Goal: Information Seeking & Learning: Learn about a topic

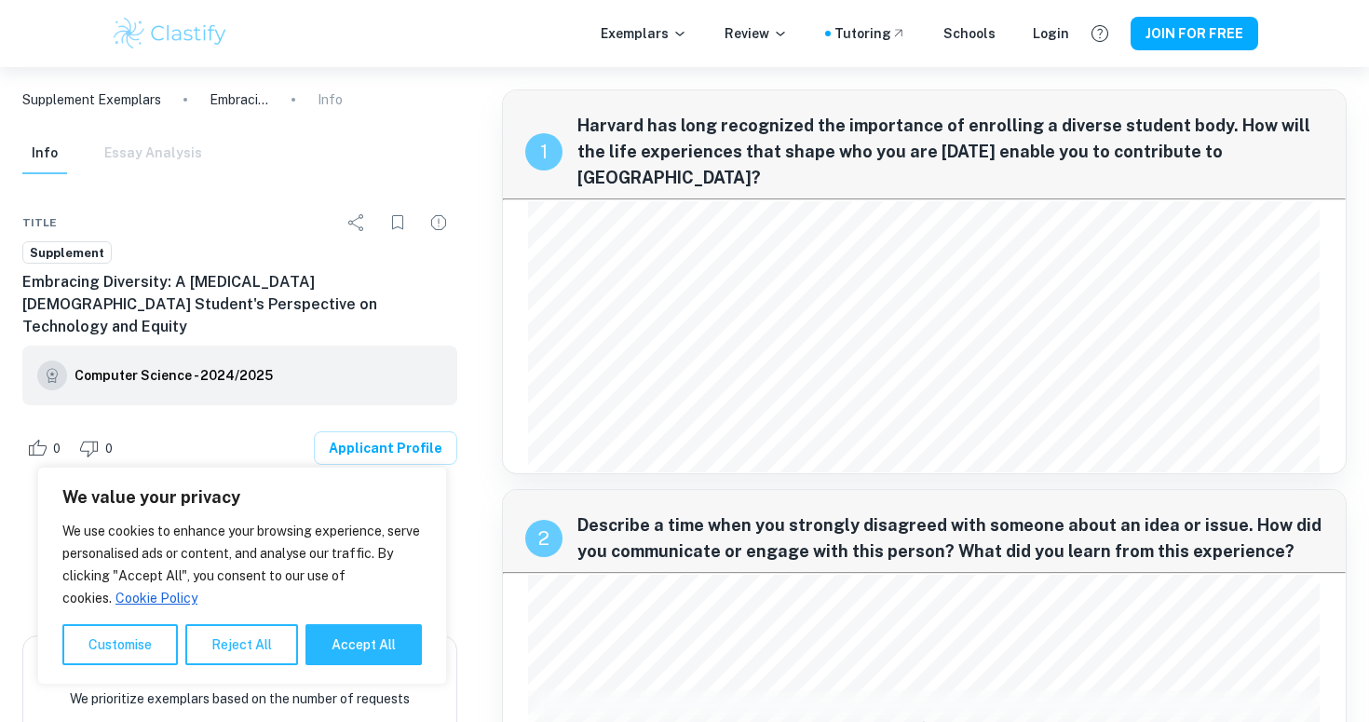
click at [396, 468] on div "We value your privacy We use cookies to enhance your browsing experience, serve…" at bounding box center [242, 576] width 410 height 218
click at [401, 442] on div "0 0 Applicant Profile" at bounding box center [239, 448] width 435 height 71
click at [408, 431] on link "Applicant Profile" at bounding box center [385, 448] width 143 height 34
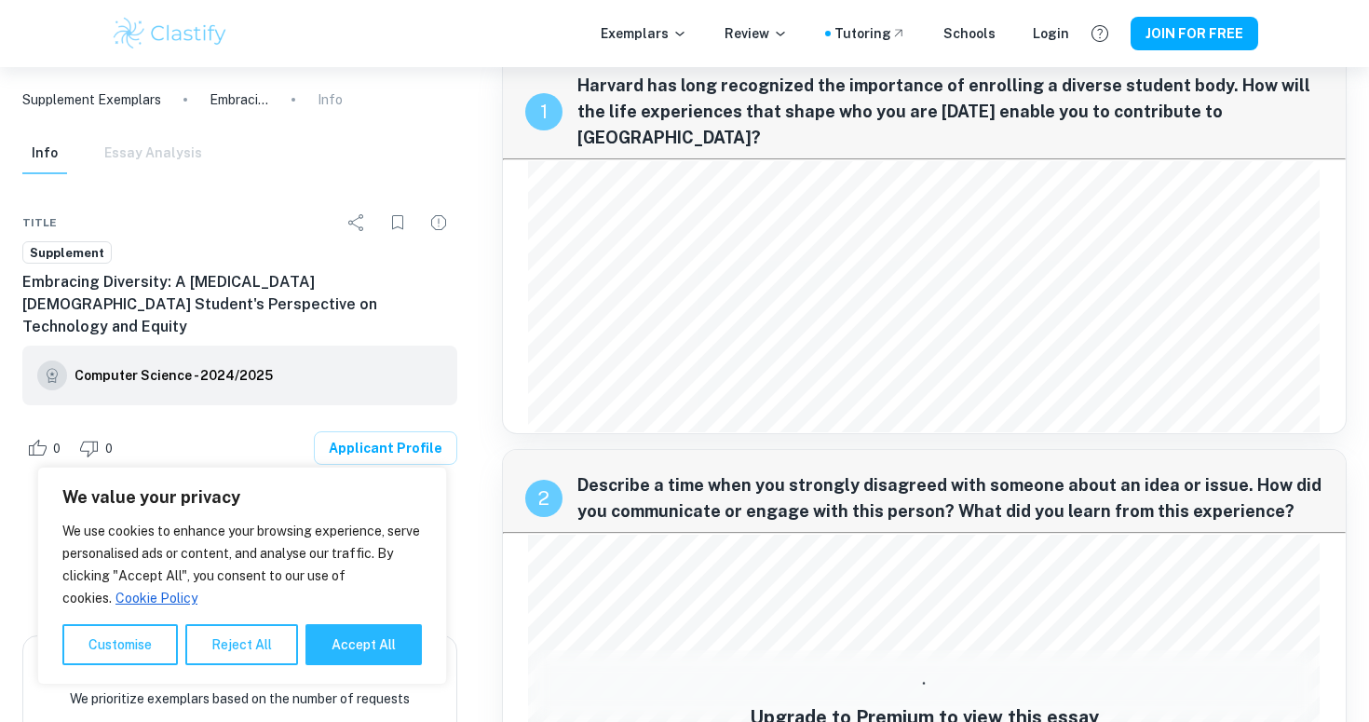
scroll to position [41, 0]
click at [162, 49] on img at bounding box center [170, 33] width 118 height 37
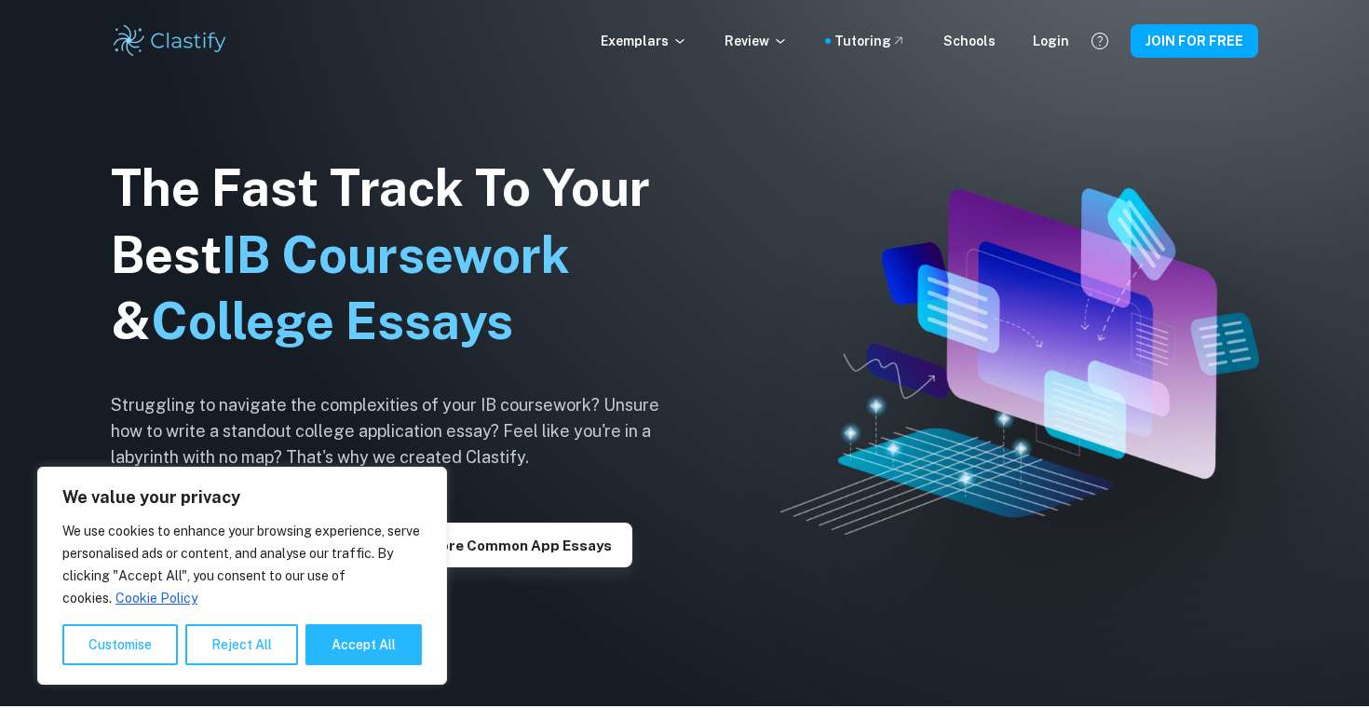
scroll to position [24, 0]
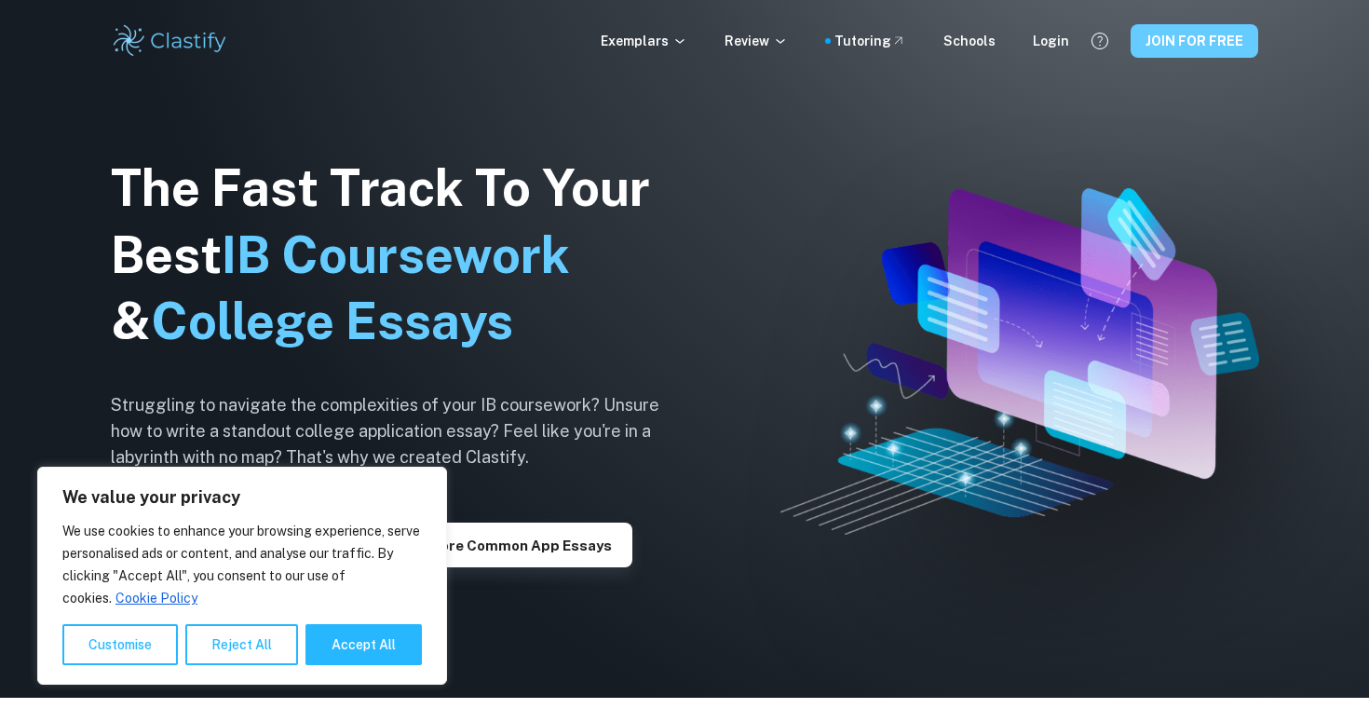
click at [1157, 50] on button "JOIN FOR FREE" at bounding box center [1195, 41] width 128 height 34
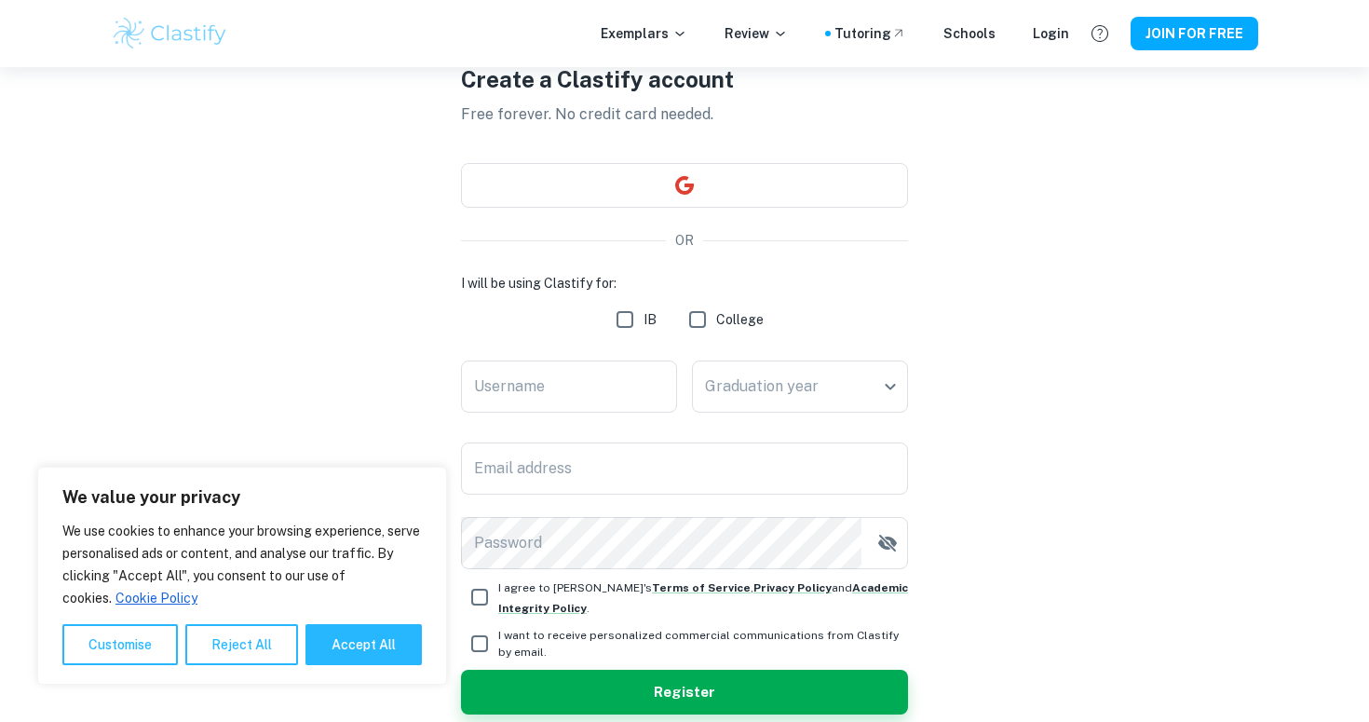
scroll to position [176, 0]
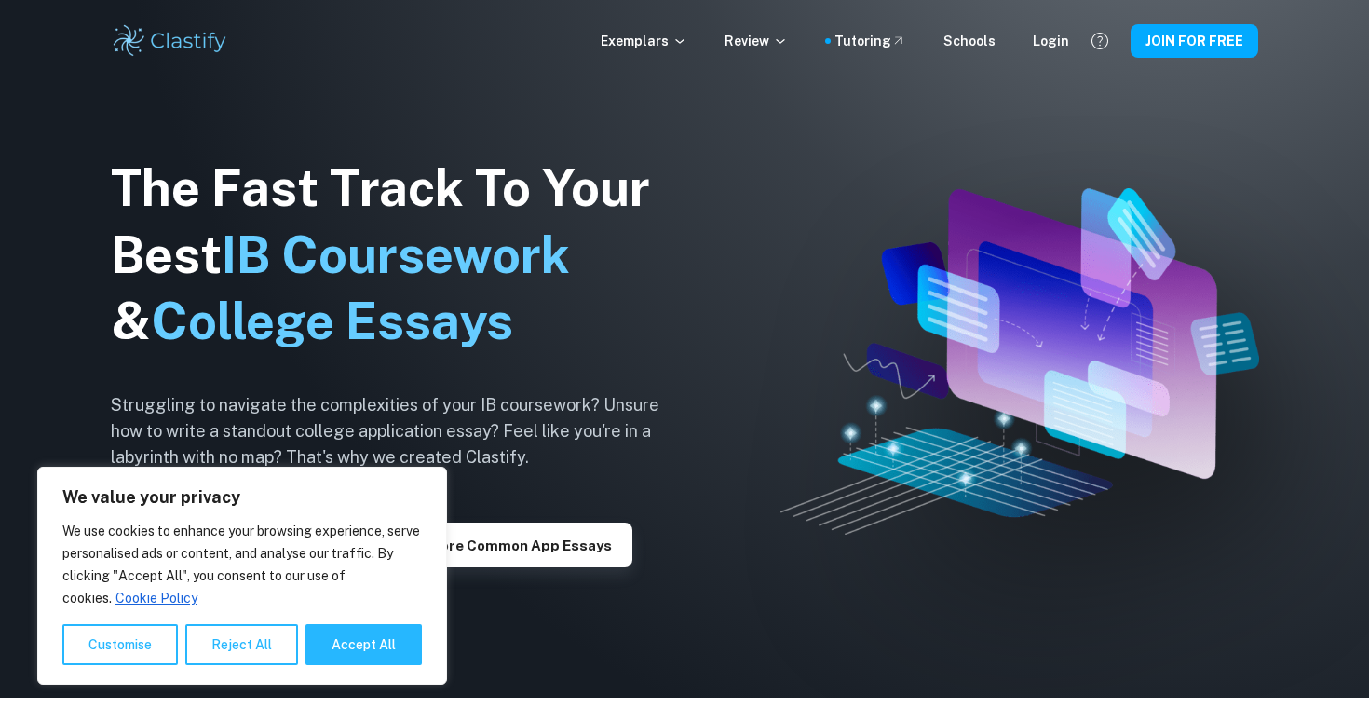
scroll to position [41, 0]
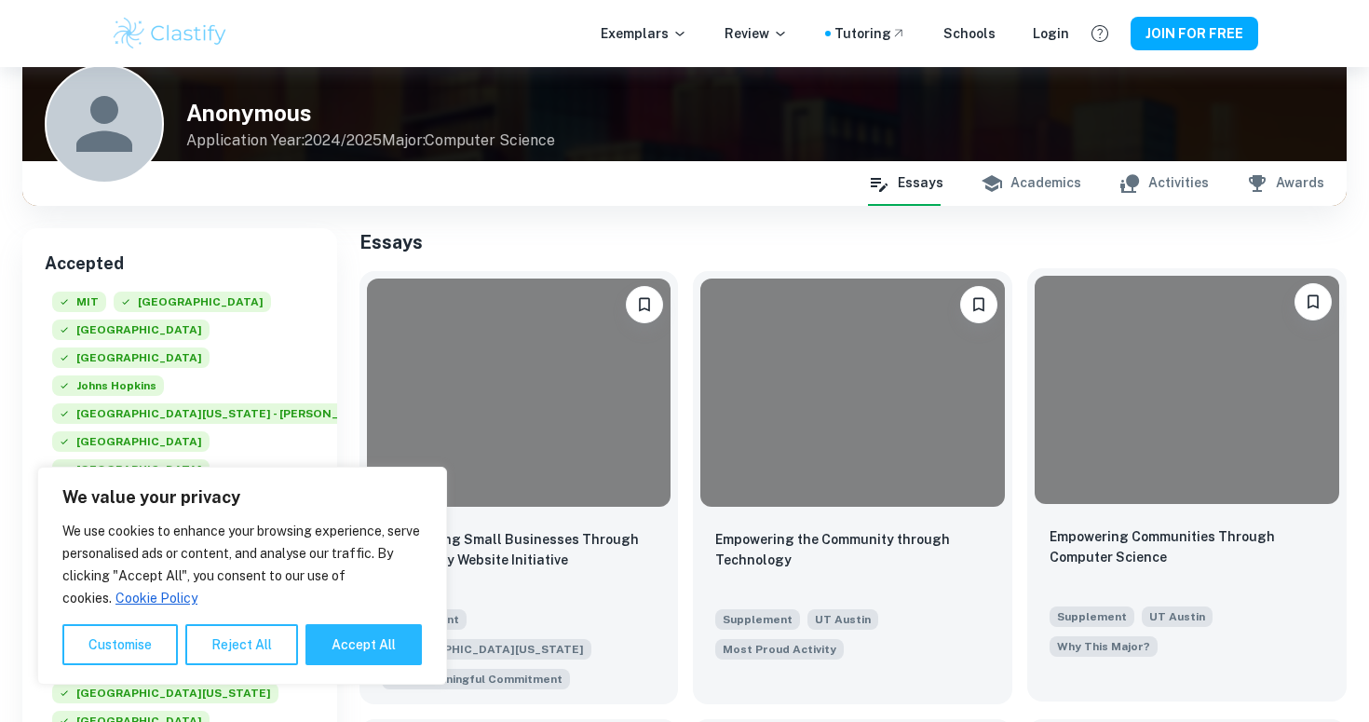
scroll to position [134, 0]
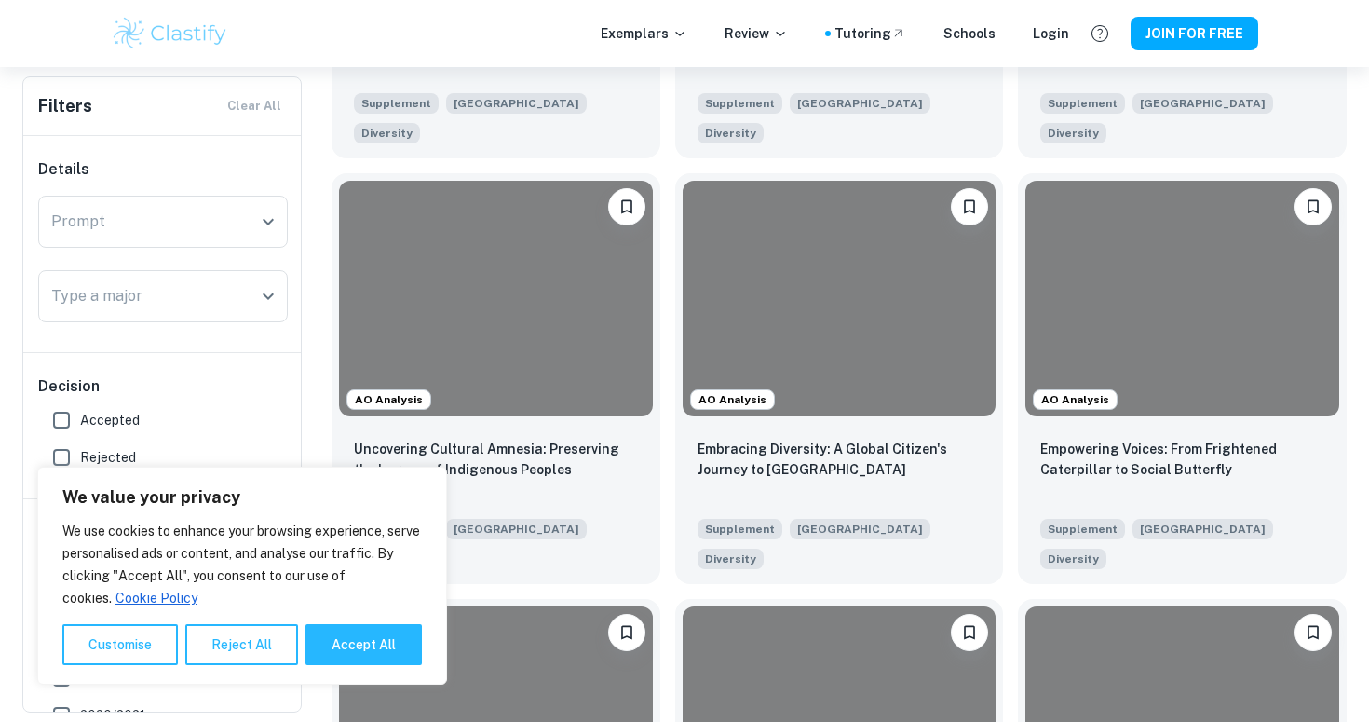
scroll to position [744, 0]
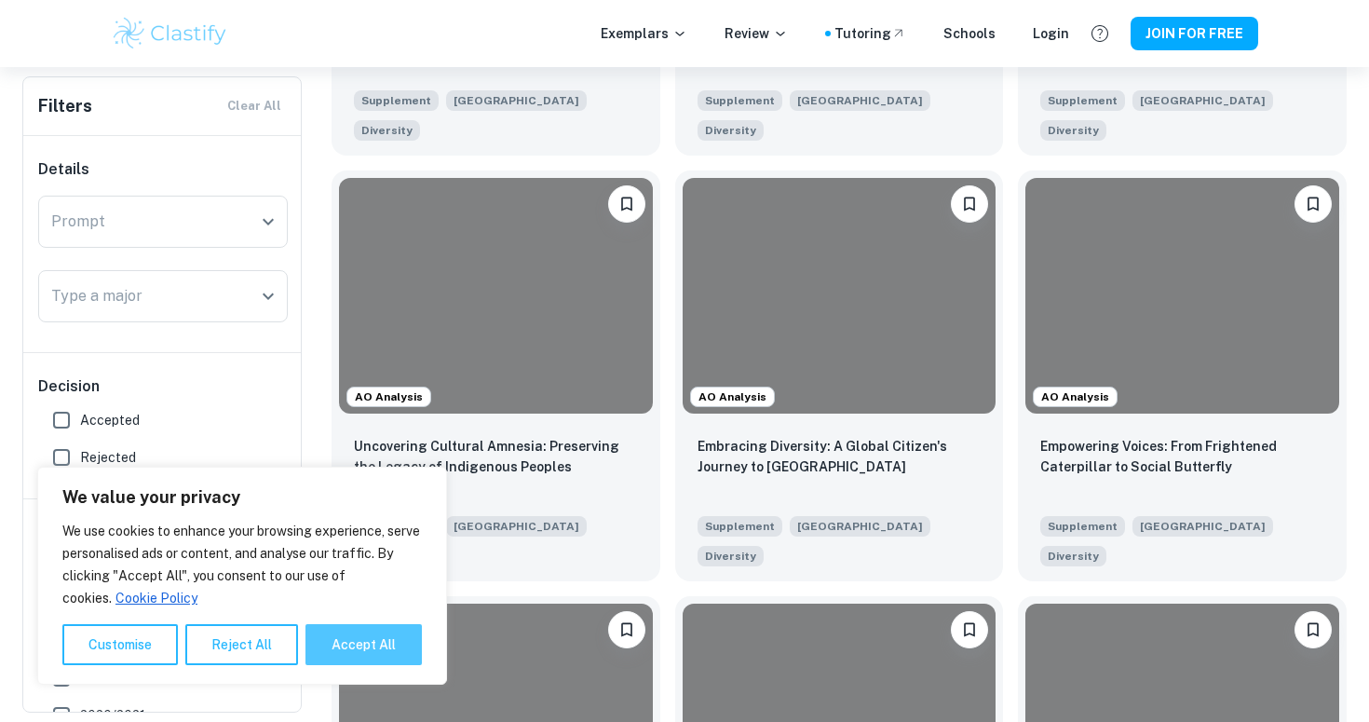
click at [332, 638] on button "Accept All" at bounding box center [363, 644] width 116 height 41
checkbox input "true"
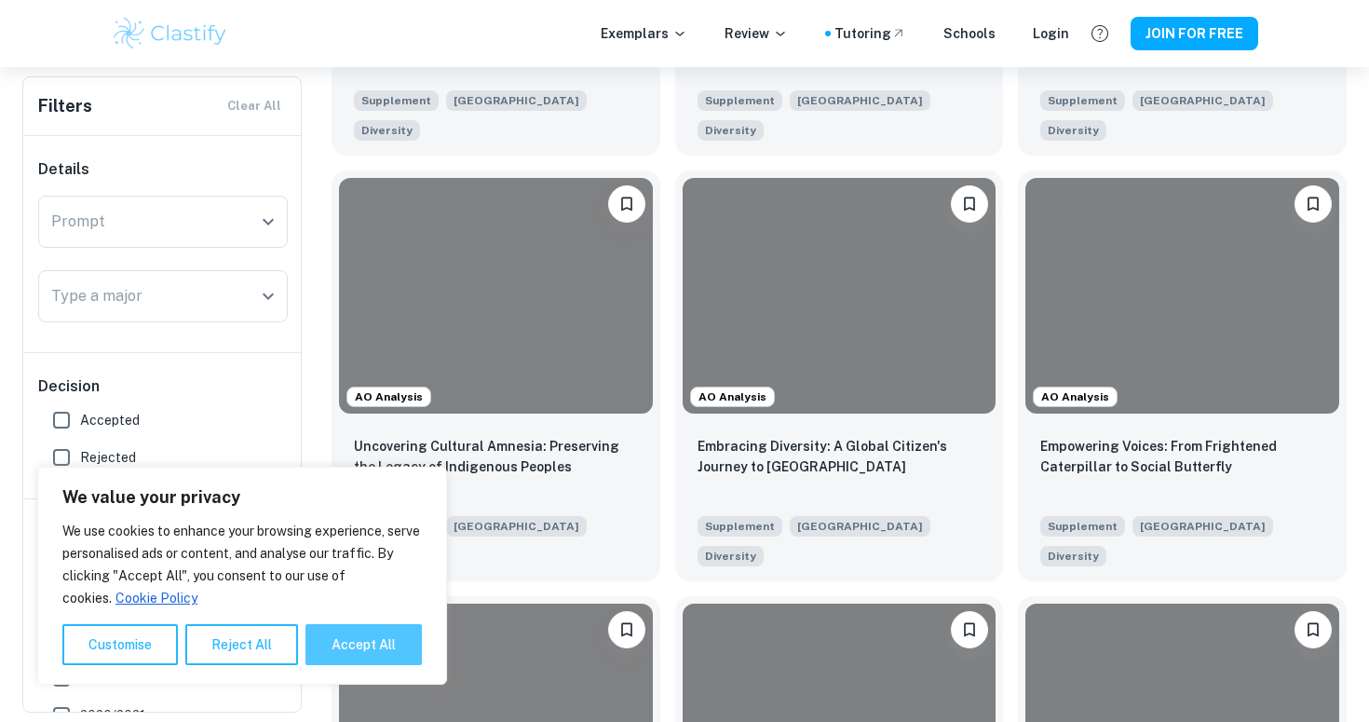
checkbox input "true"
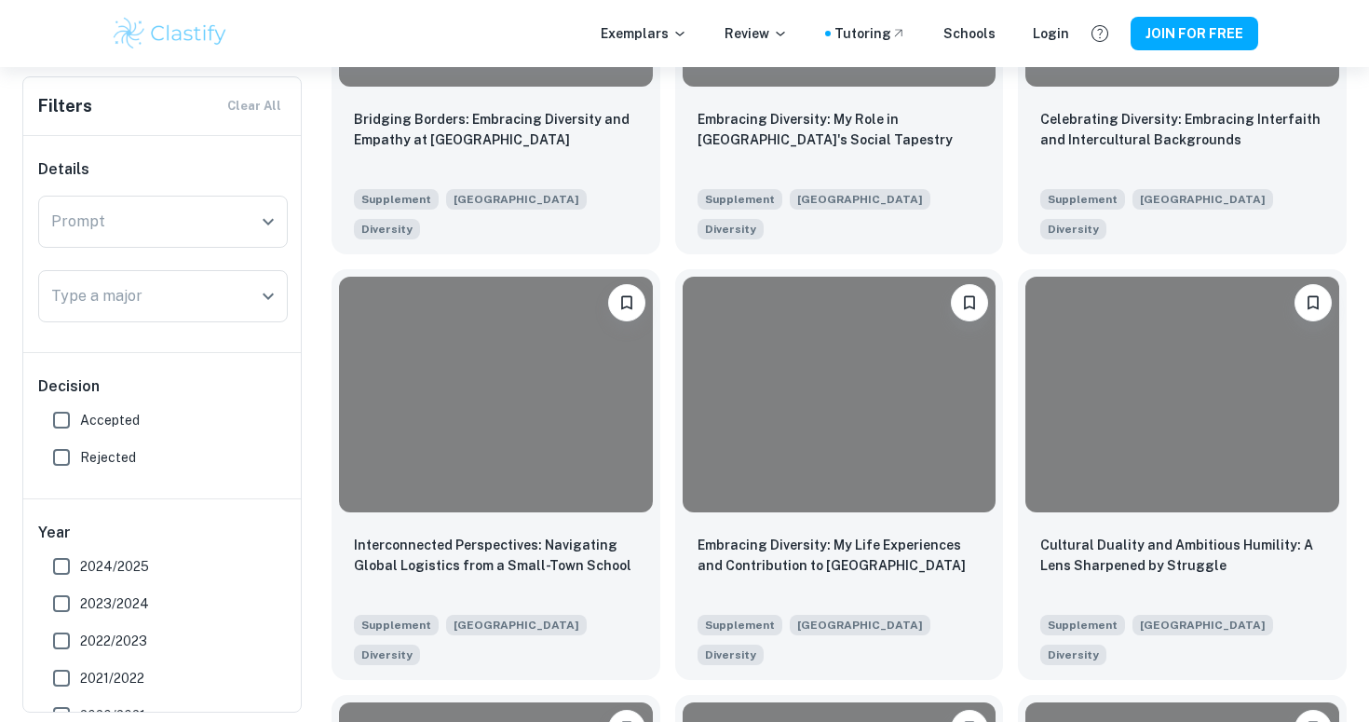
scroll to position [2916, 0]
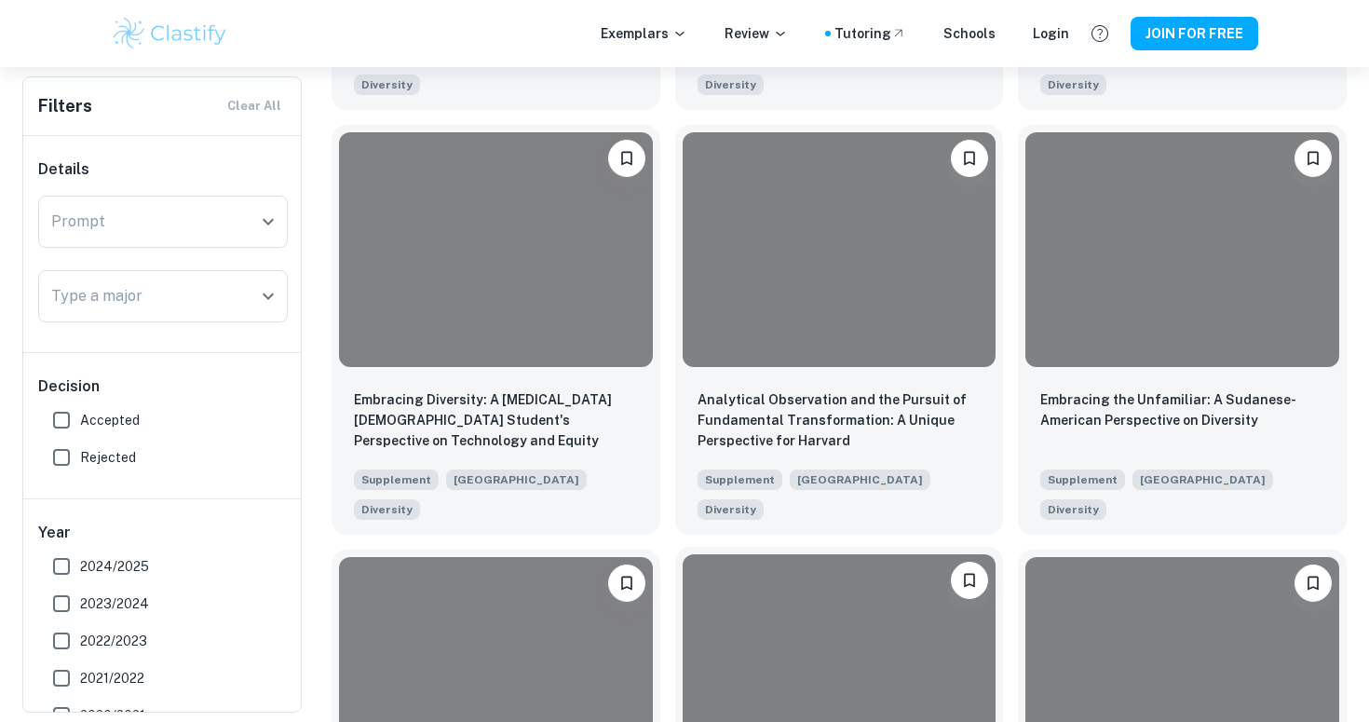
click at [756, 577] on div at bounding box center [840, 671] width 314 height 235
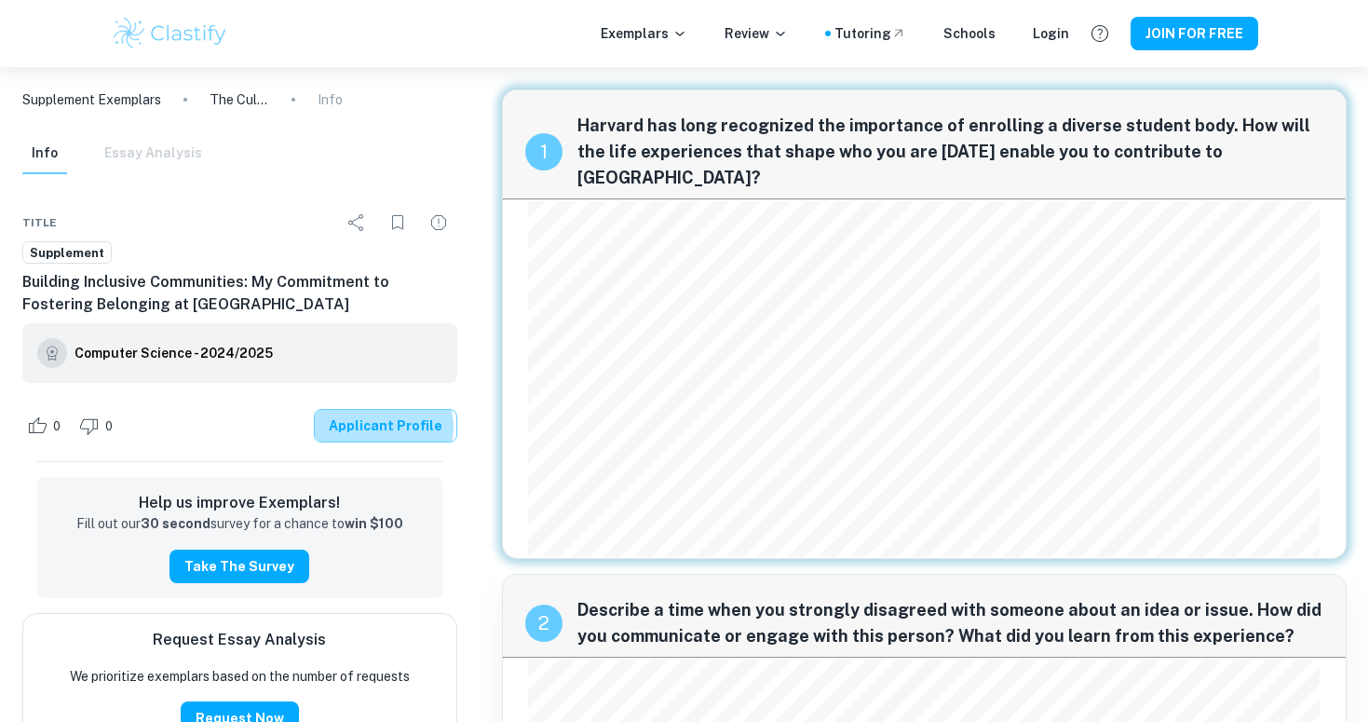
click at [391, 427] on link "Applicant Profile" at bounding box center [385, 426] width 143 height 34
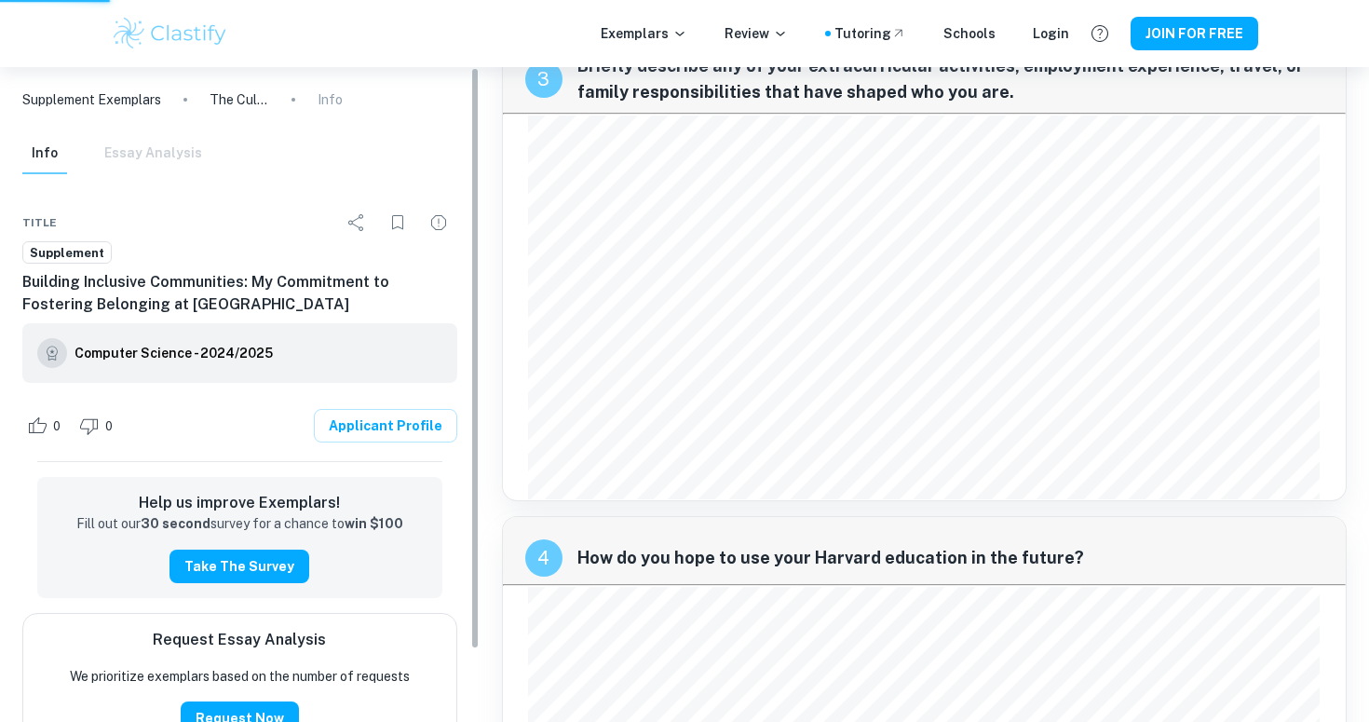
scroll to position [1244, 0]
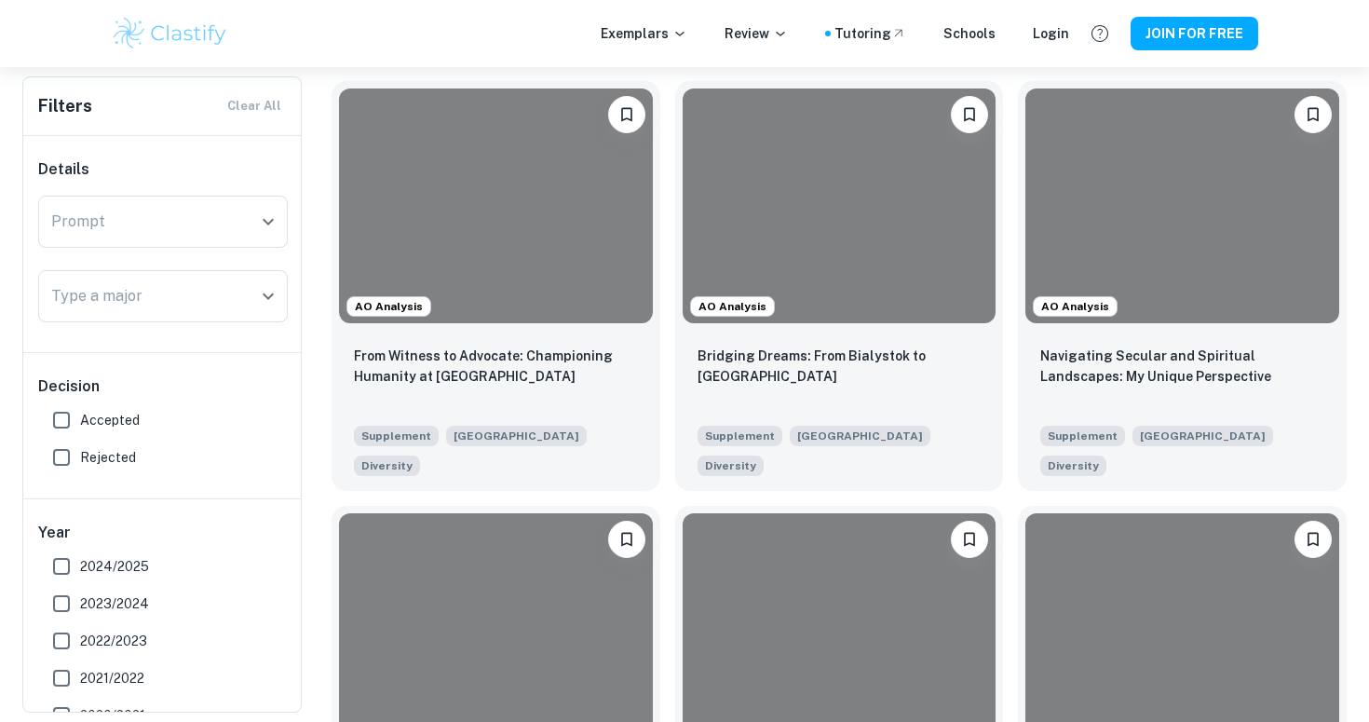
scroll to position [408, 0]
click at [521, 271] on div at bounding box center [496, 204] width 314 height 235
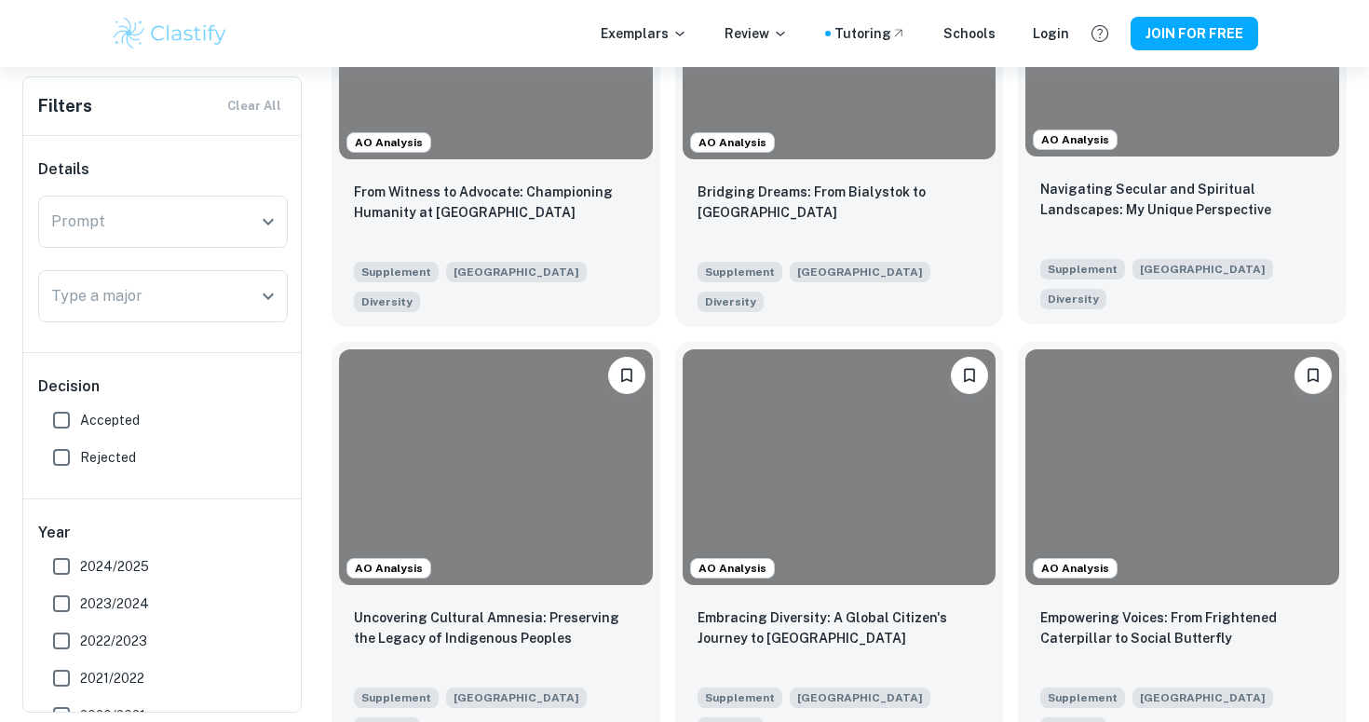
scroll to position [648, 0]
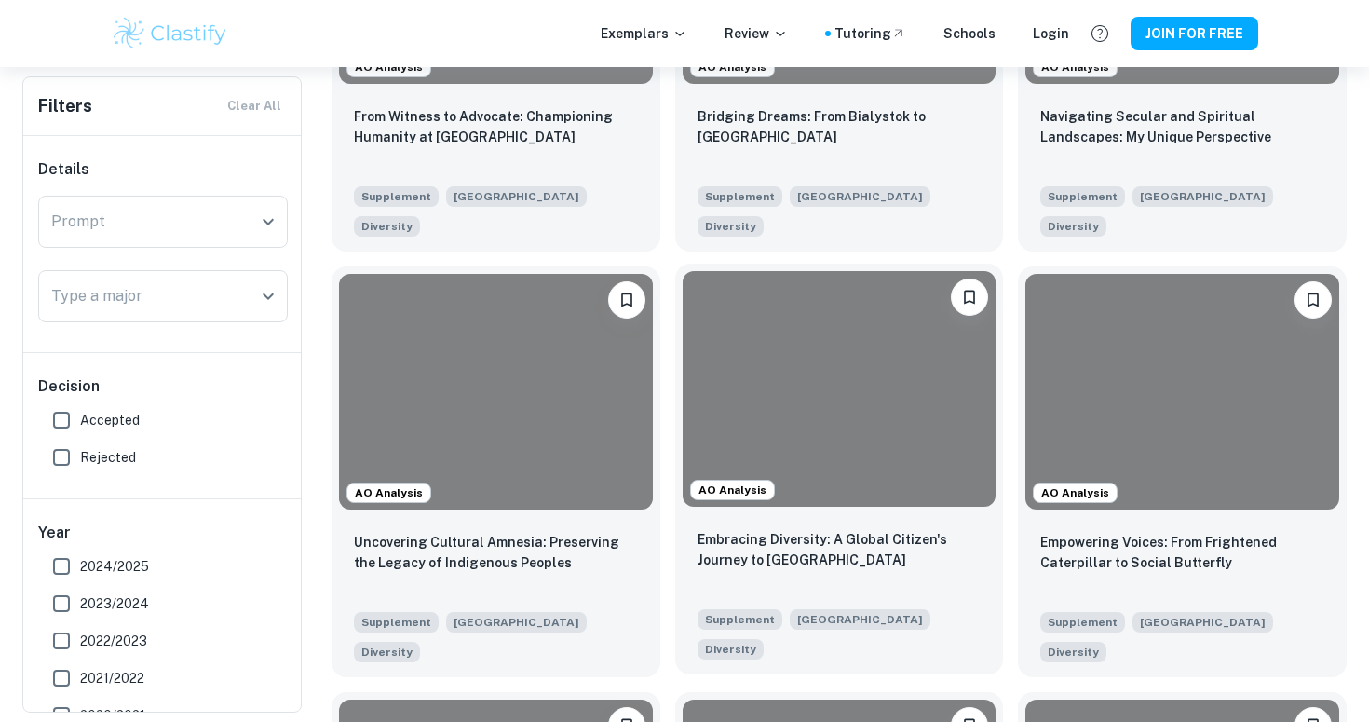
click at [825, 355] on div at bounding box center [840, 388] width 314 height 235
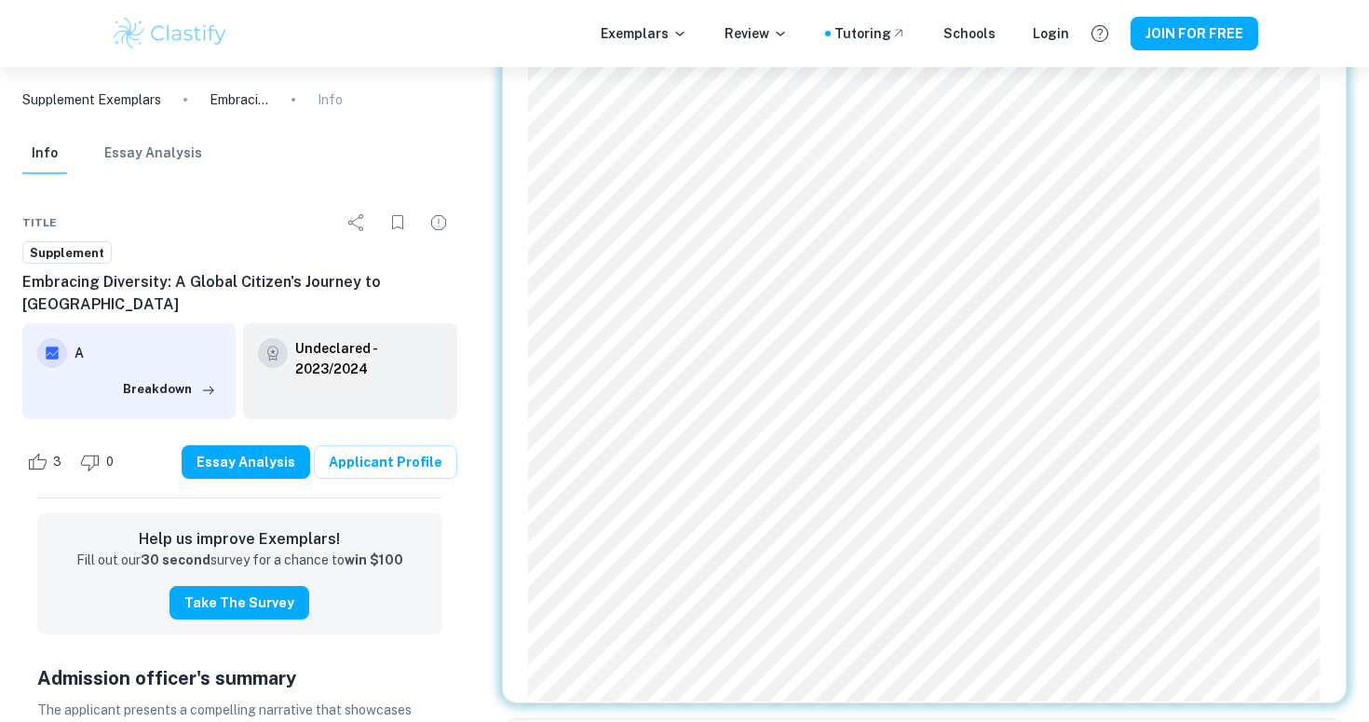
scroll to position [152, 0]
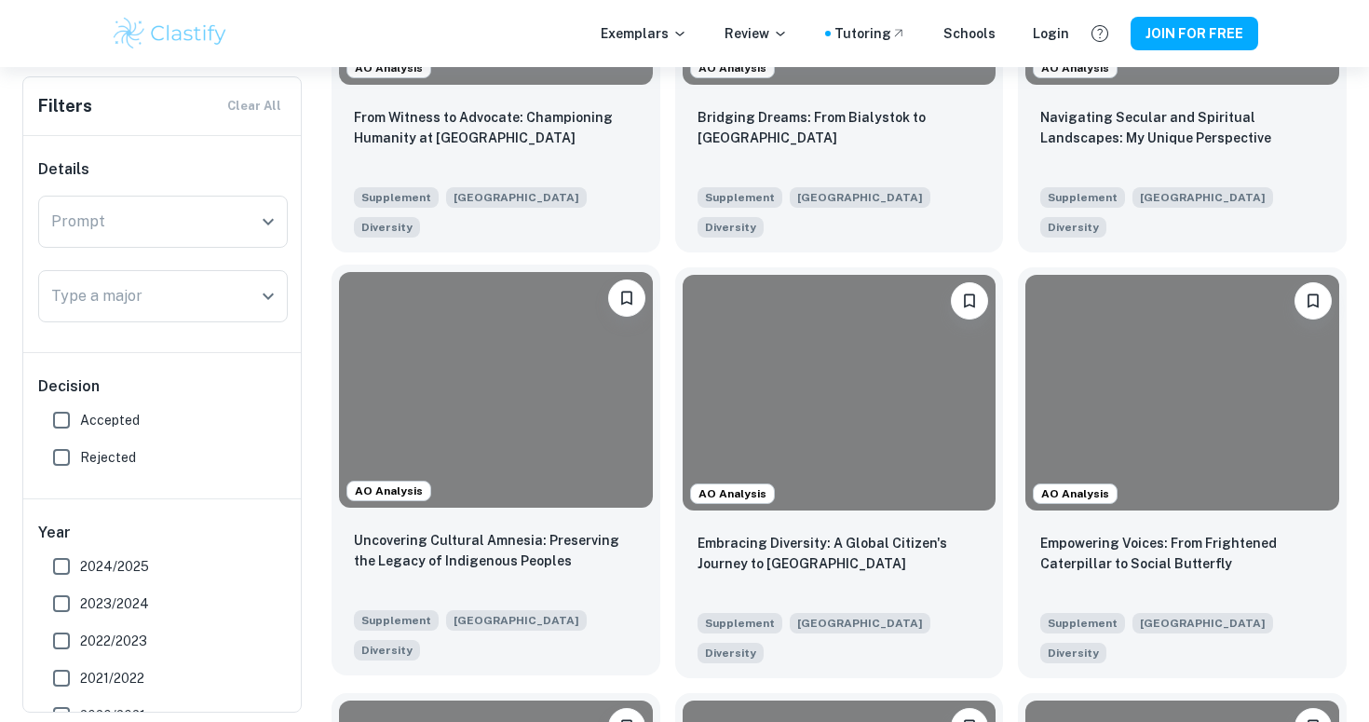
scroll to position [846, 0]
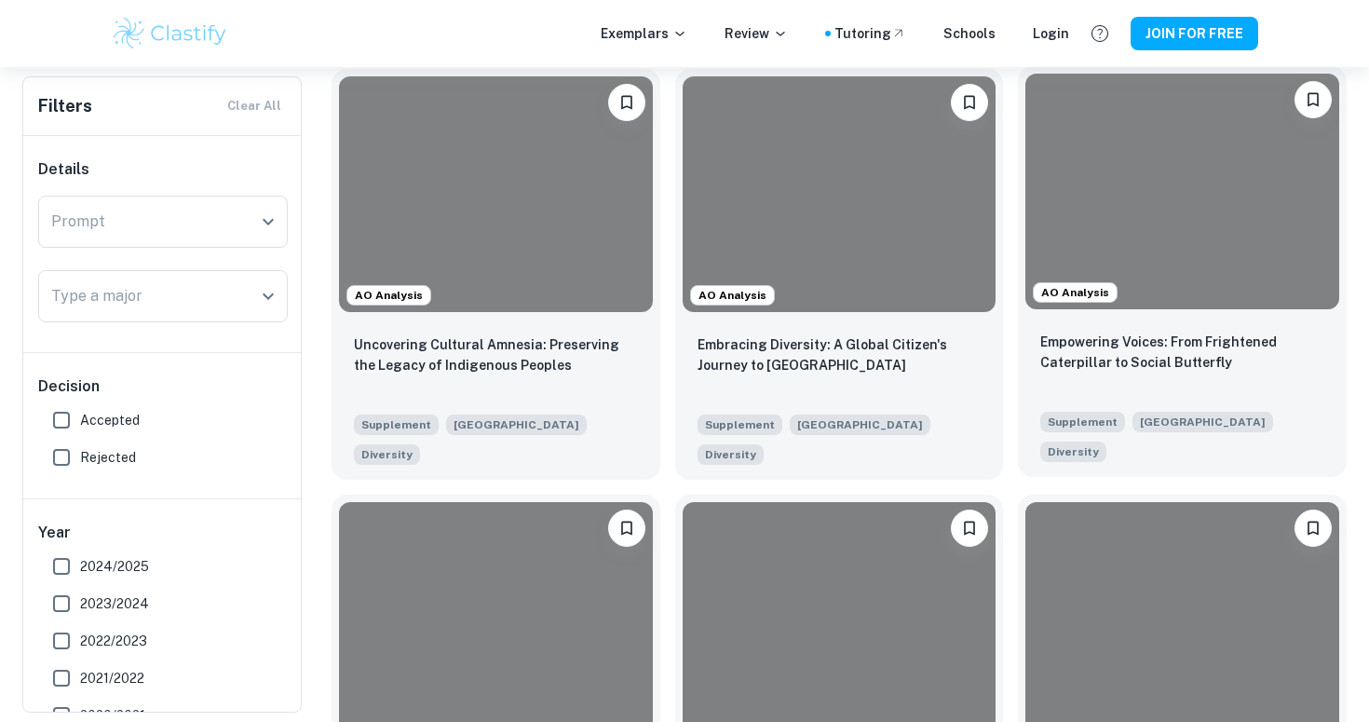
click at [1139, 131] on div at bounding box center [1182, 191] width 314 height 235
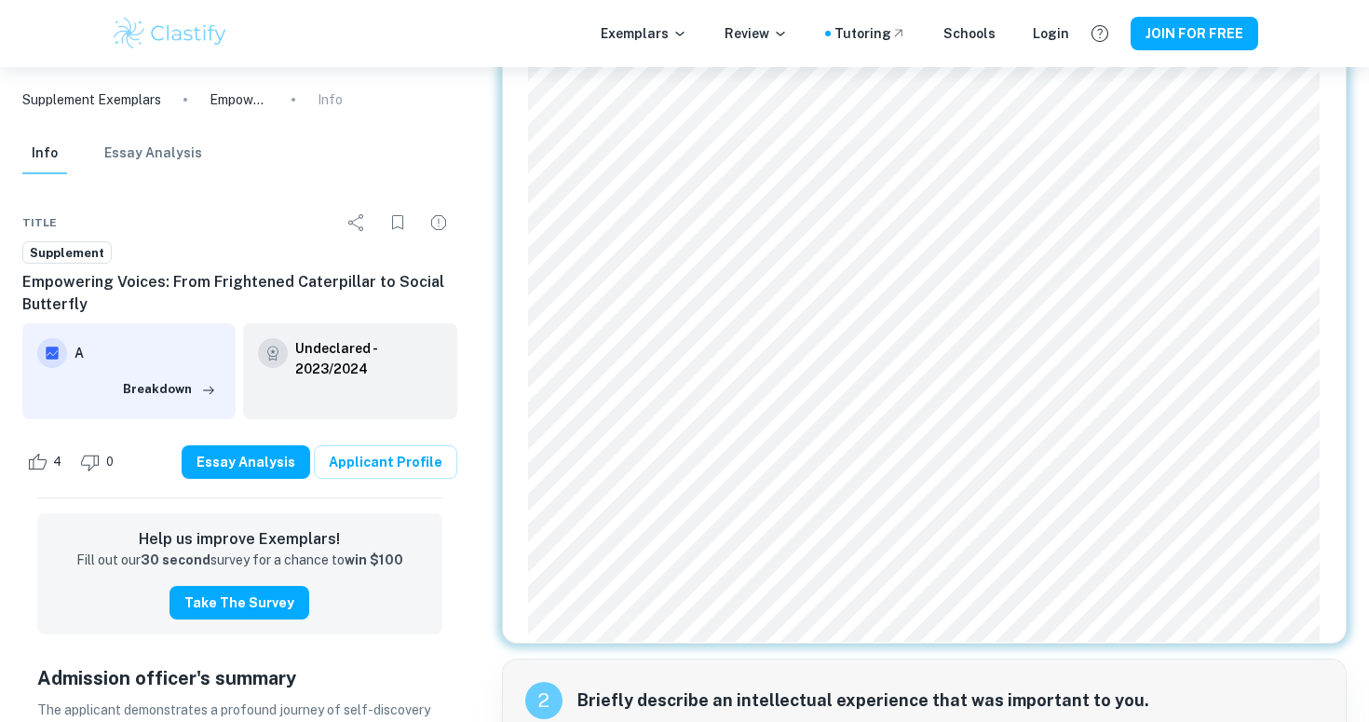
scroll to position [175, 0]
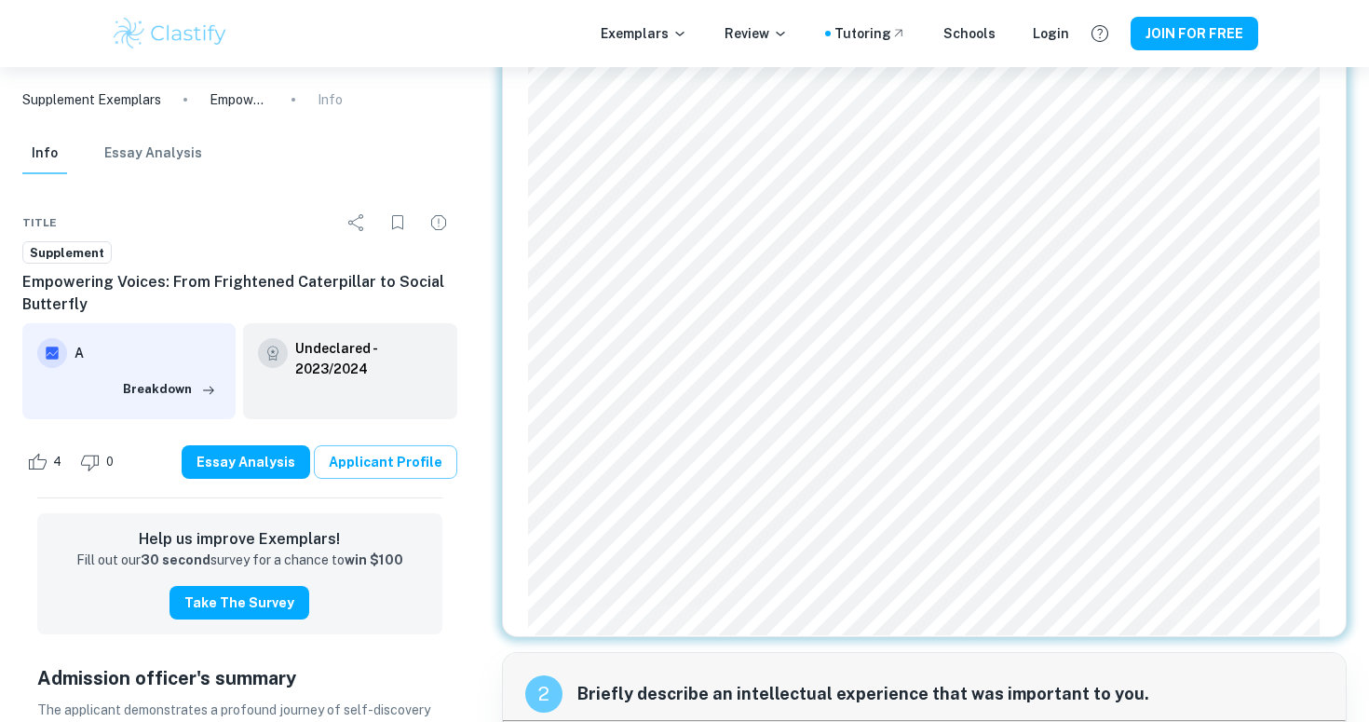
click at [403, 465] on link "Applicant Profile" at bounding box center [385, 462] width 143 height 34
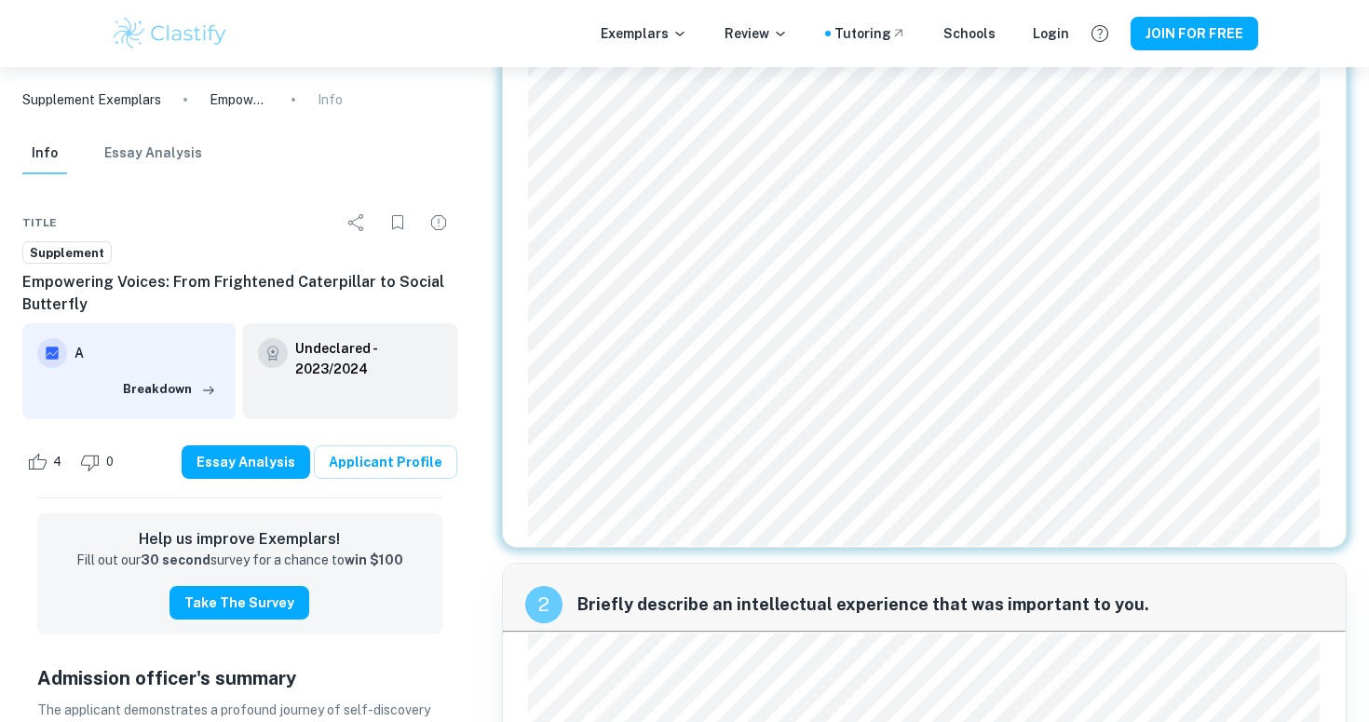
scroll to position [351, 0]
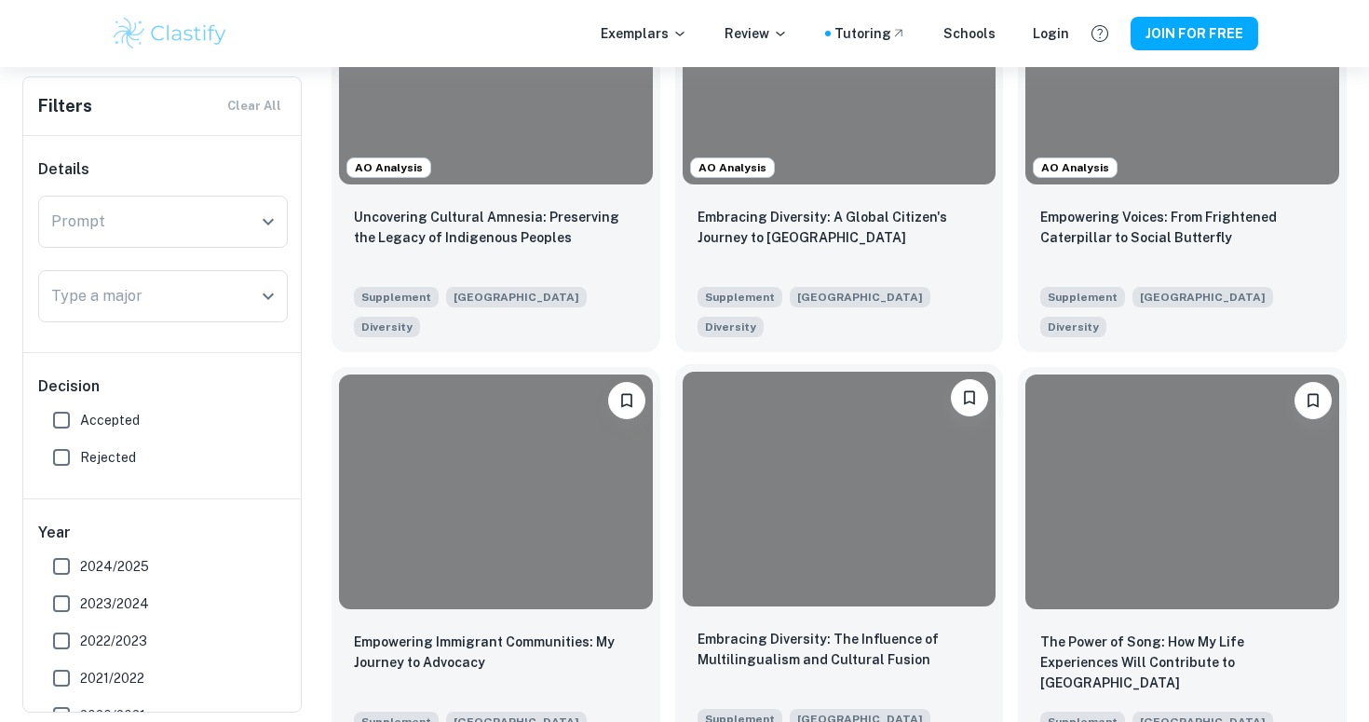
scroll to position [975, 0]
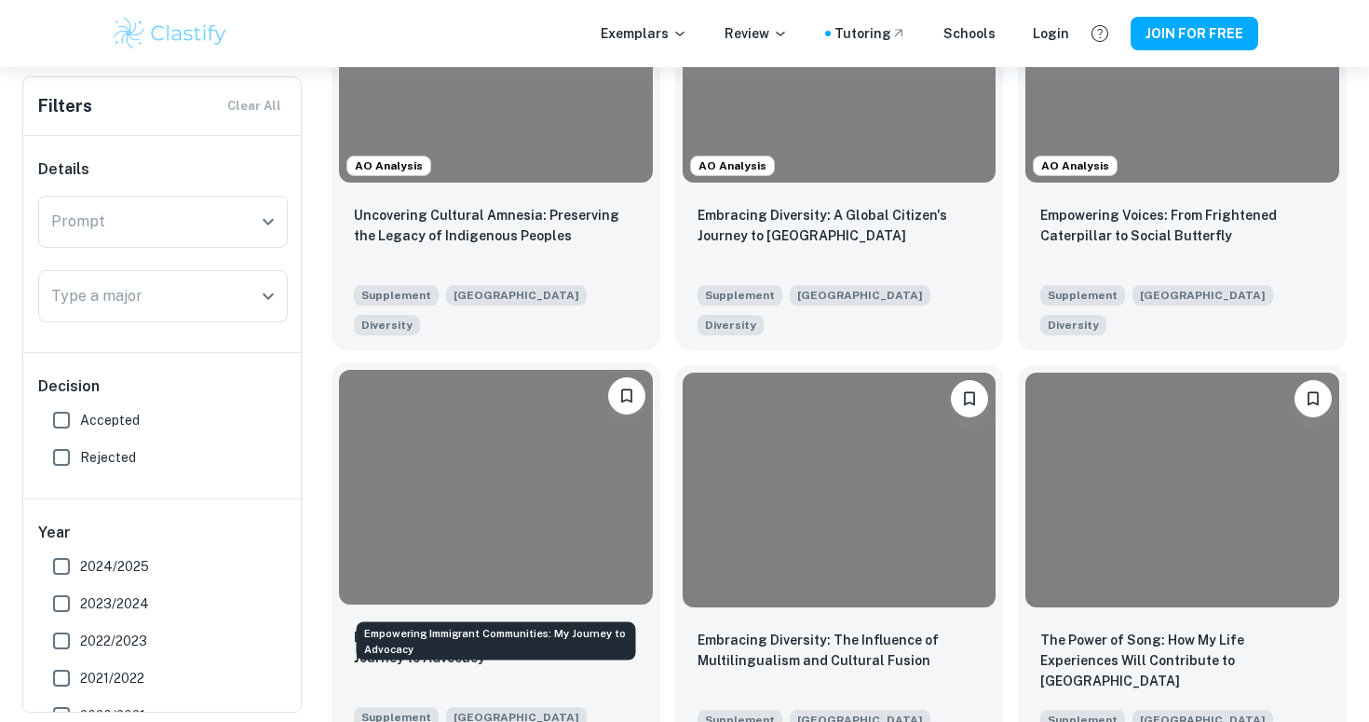
click at [595, 627] on p "Empowering Immigrant Communities: My Journey to Advocacy" at bounding box center [496, 647] width 284 height 41
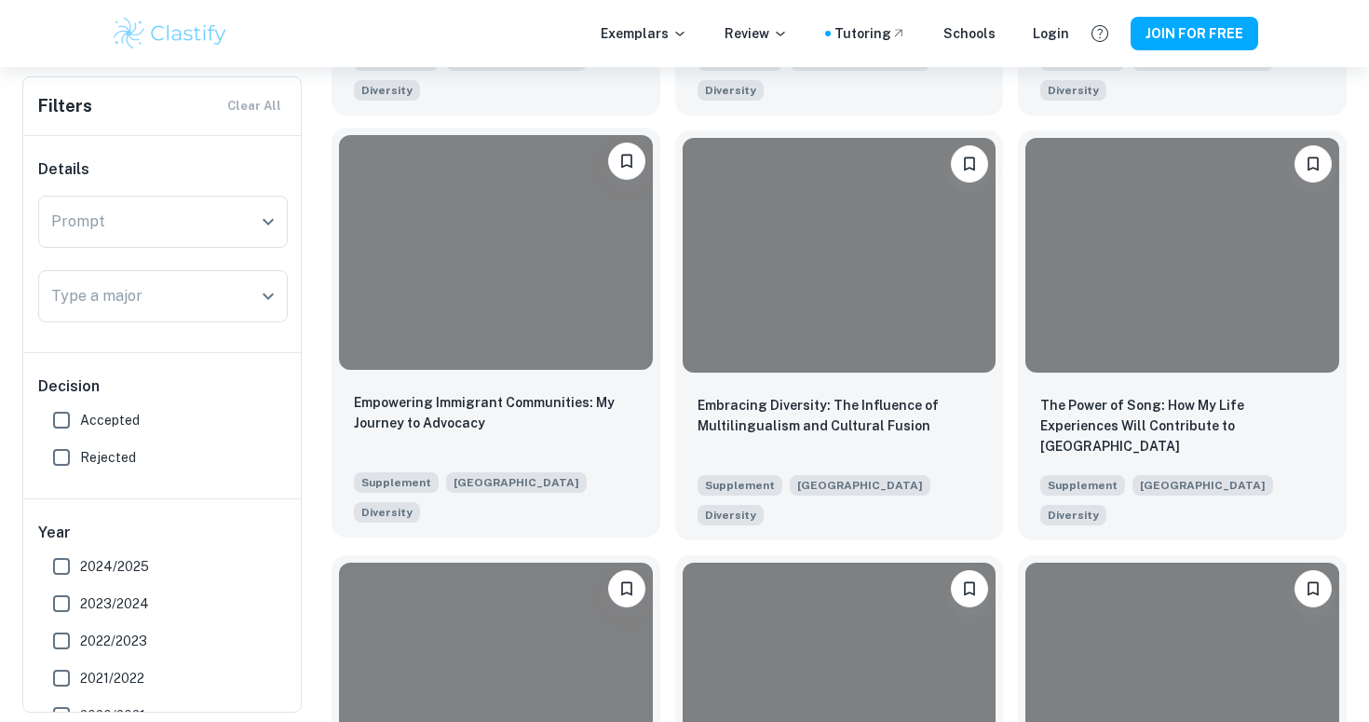
scroll to position [1213, 0]
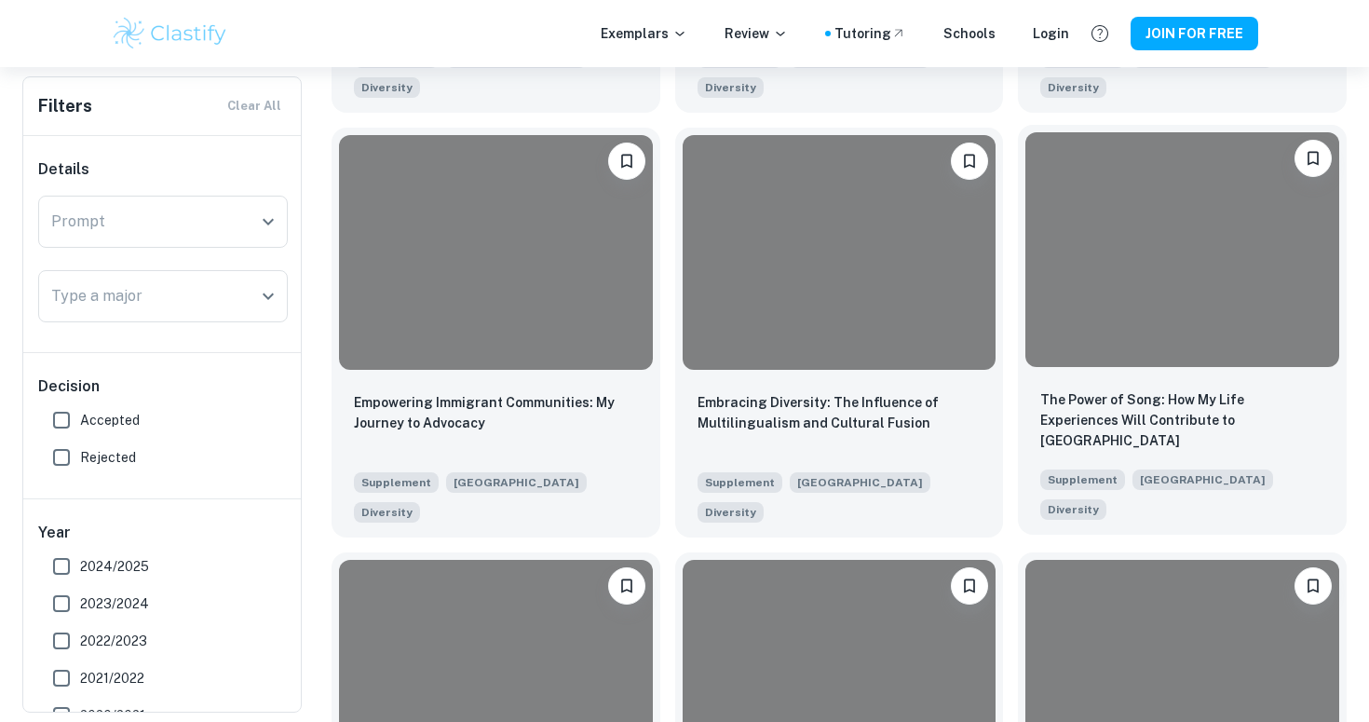
click at [1242, 288] on div at bounding box center [1182, 249] width 314 height 235
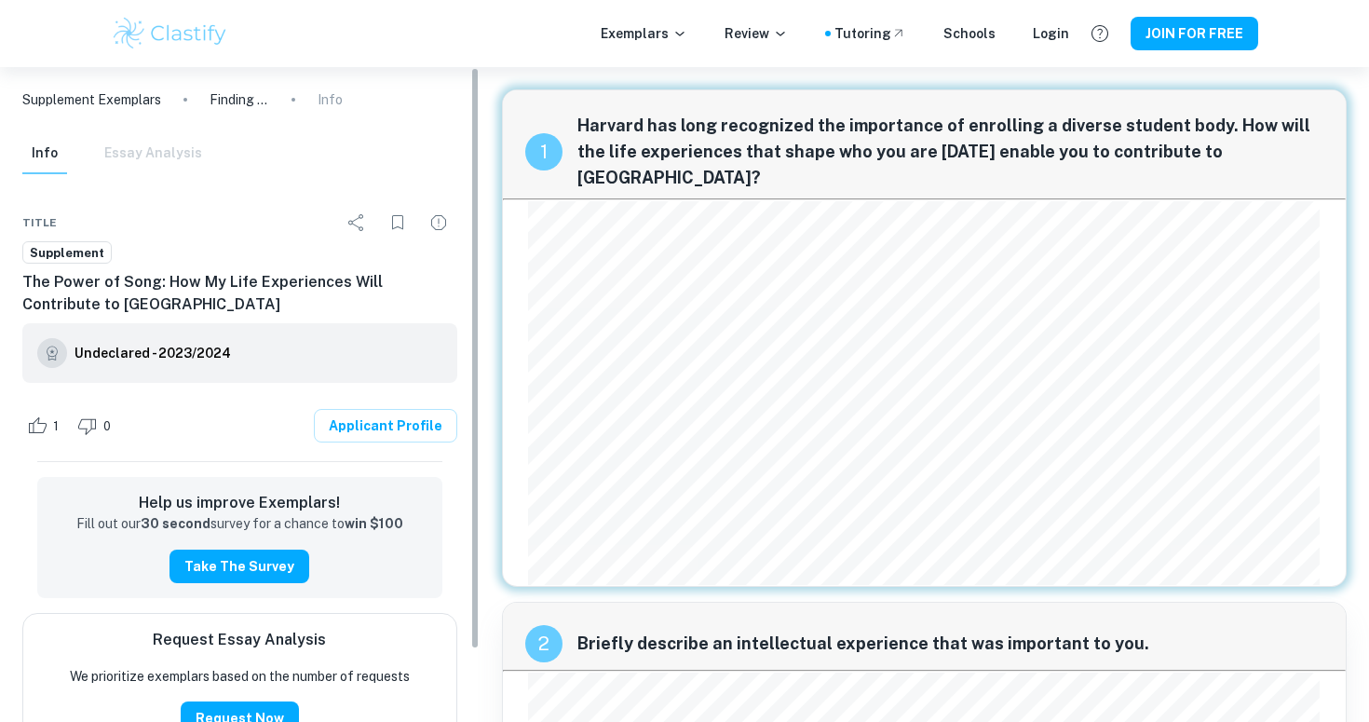
click at [300, 327] on div "Undeclared - 2023/2024" at bounding box center [239, 353] width 435 height 60
click at [318, 379] on div "Undeclared - 2023/2024" at bounding box center [239, 353] width 435 height 60
click at [156, 327] on div "Undeclared - 2023/2024" at bounding box center [239, 353] width 435 height 60
click at [156, 362] on h6 "Undeclared - 2023/2024" at bounding box center [153, 353] width 156 height 20
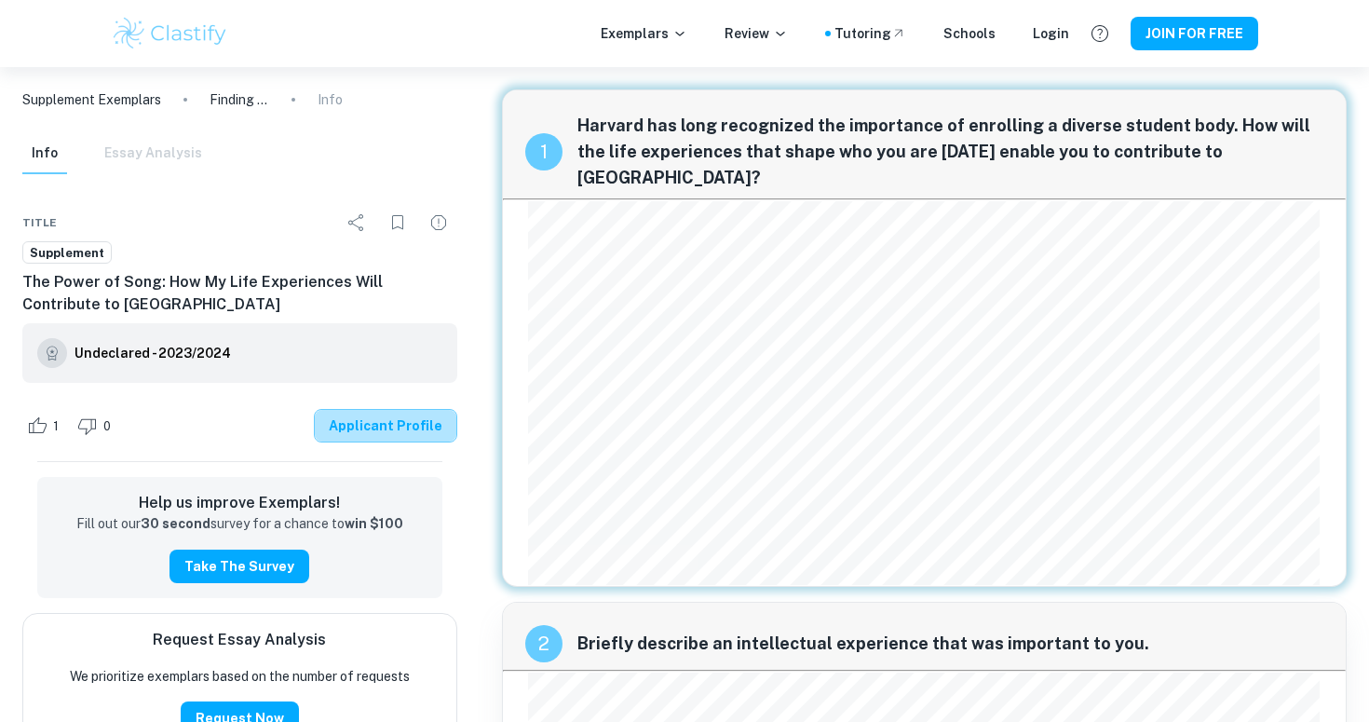
click at [394, 431] on link "Applicant Profile" at bounding box center [385, 426] width 143 height 34
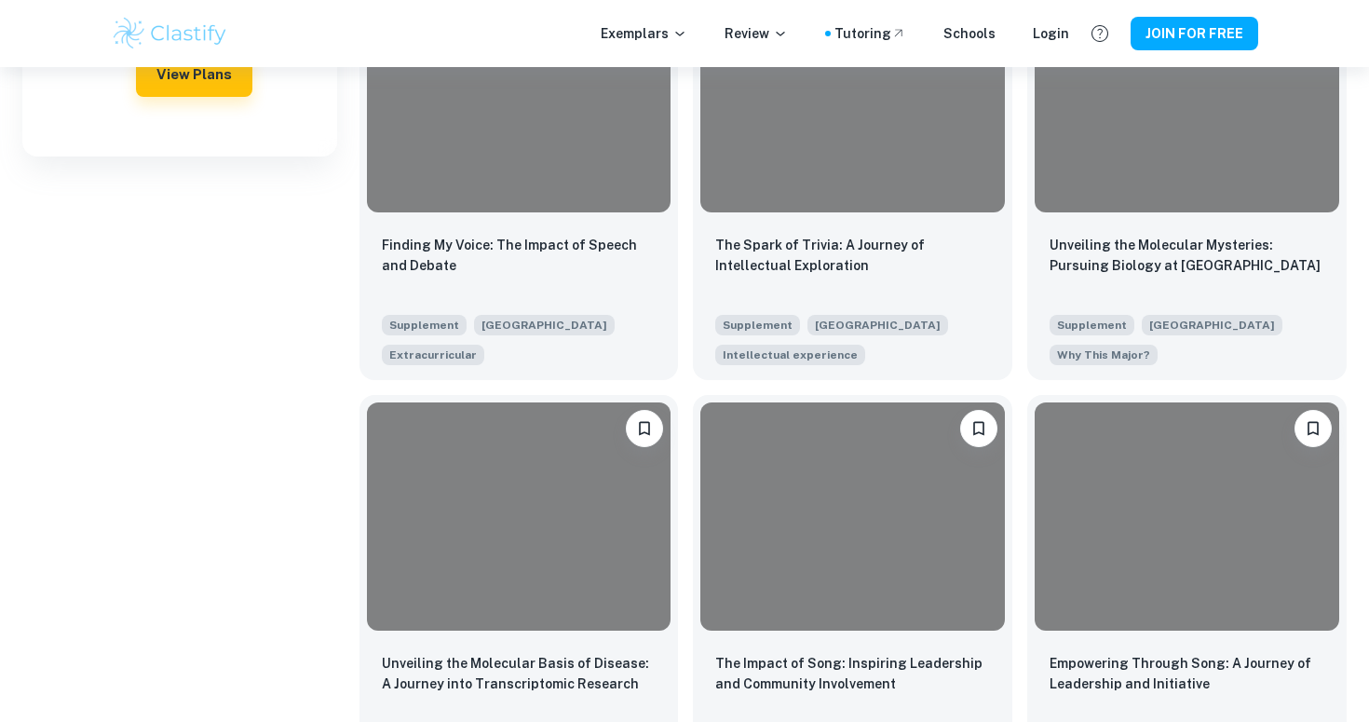
scroll to position [856, 0]
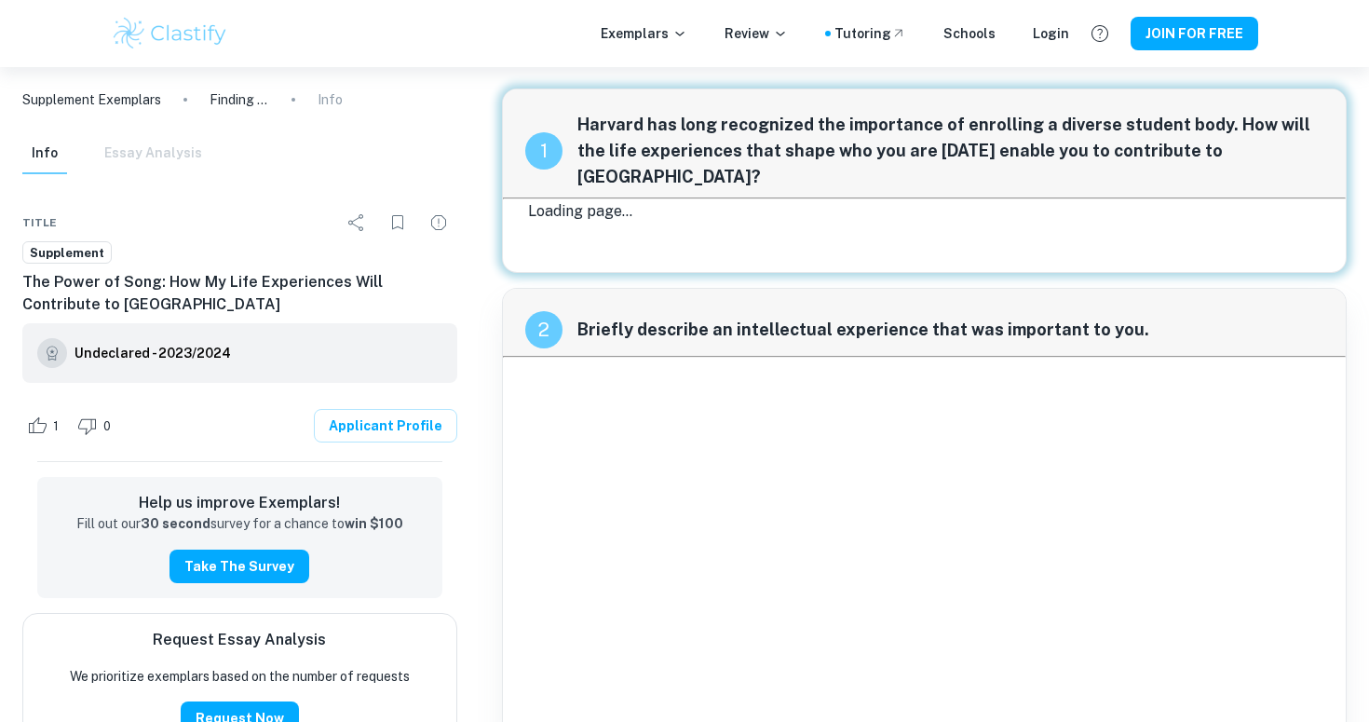
scroll to position [5, 0]
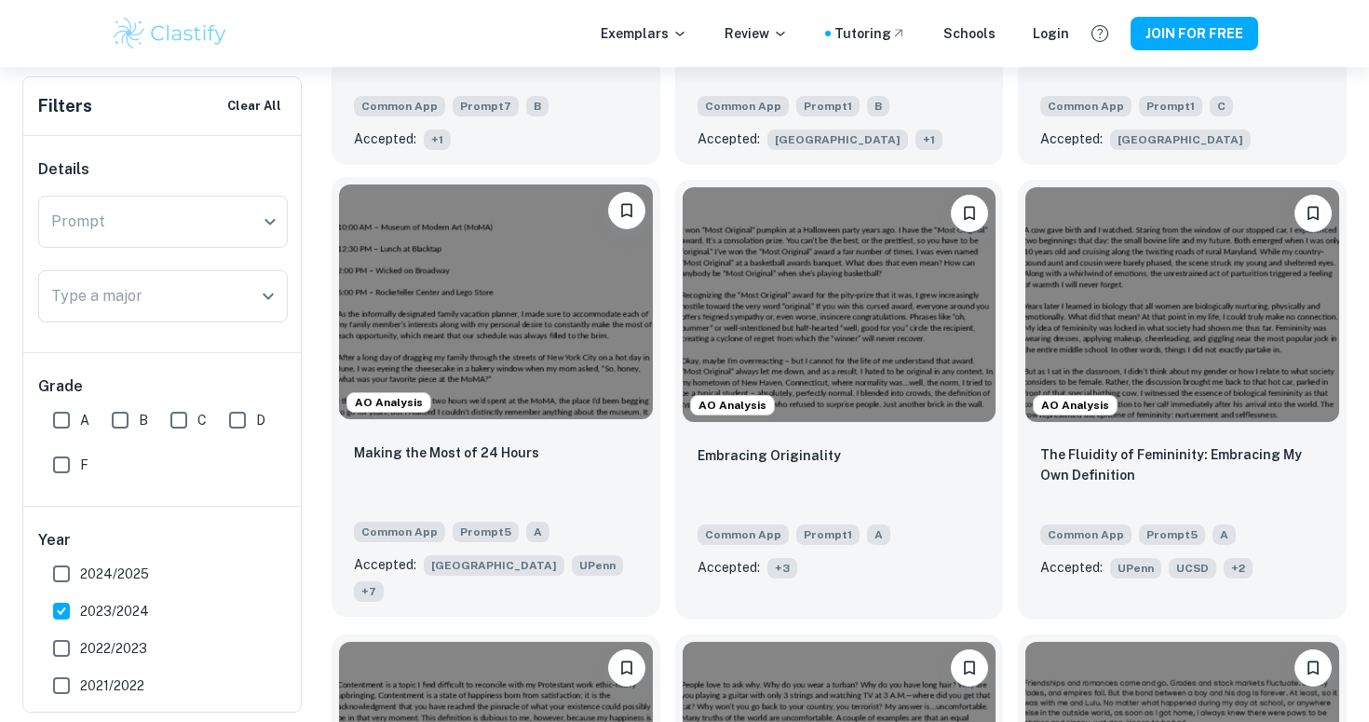
scroll to position [1231, 0]
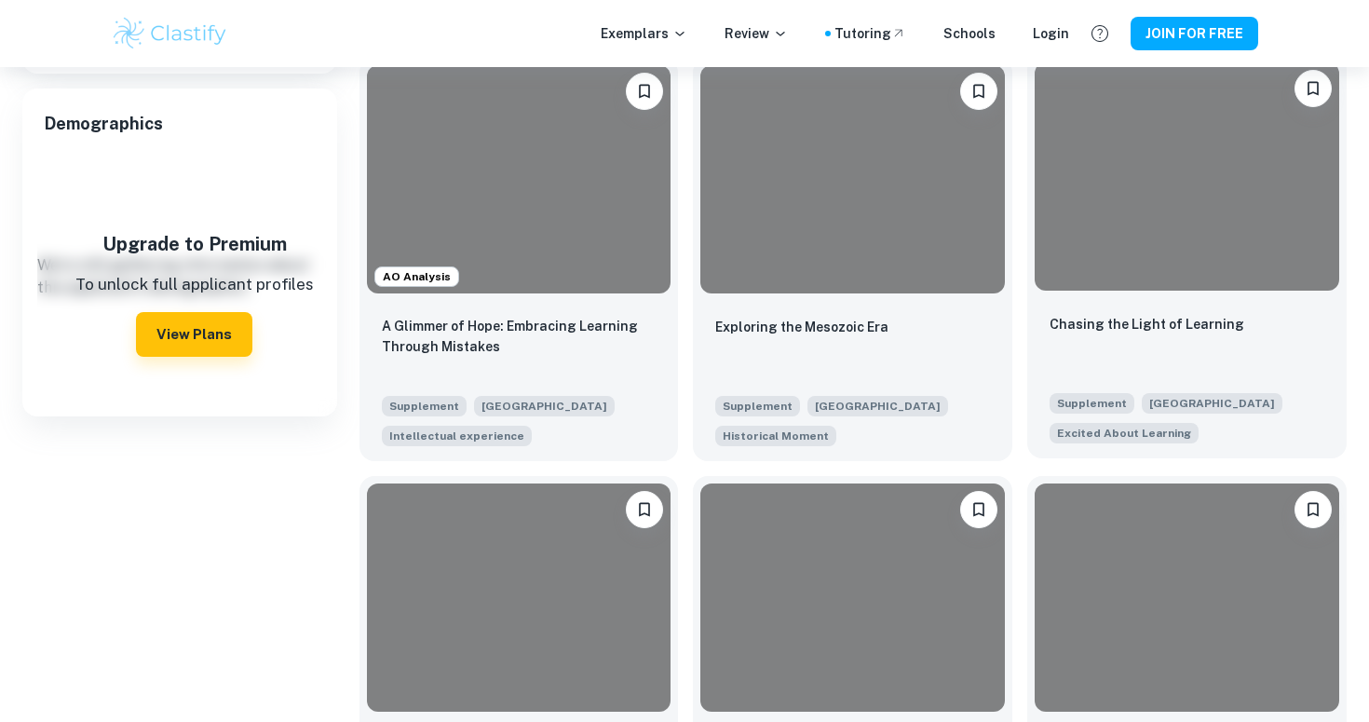
scroll to position [765, 0]
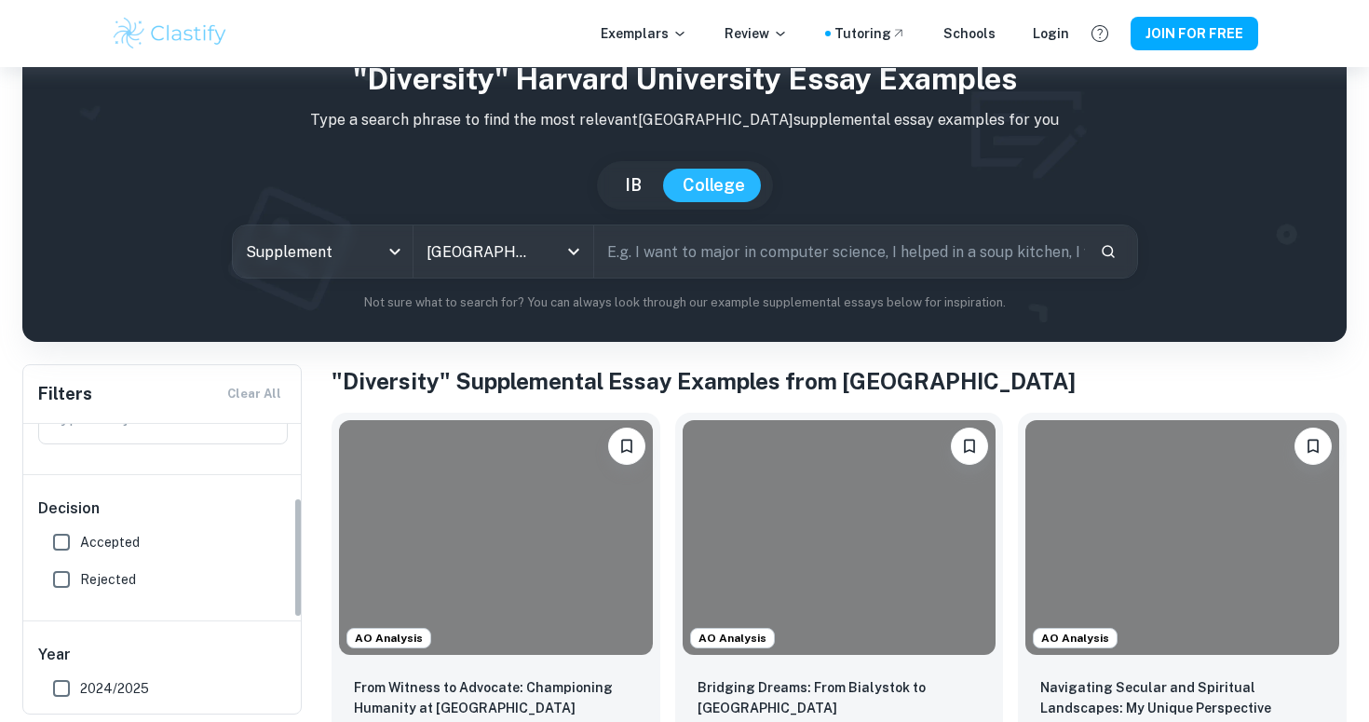
scroll to position [178, 0]
click at [67, 536] on input "Accepted" at bounding box center [61, 529] width 37 height 37
checkbox input "true"
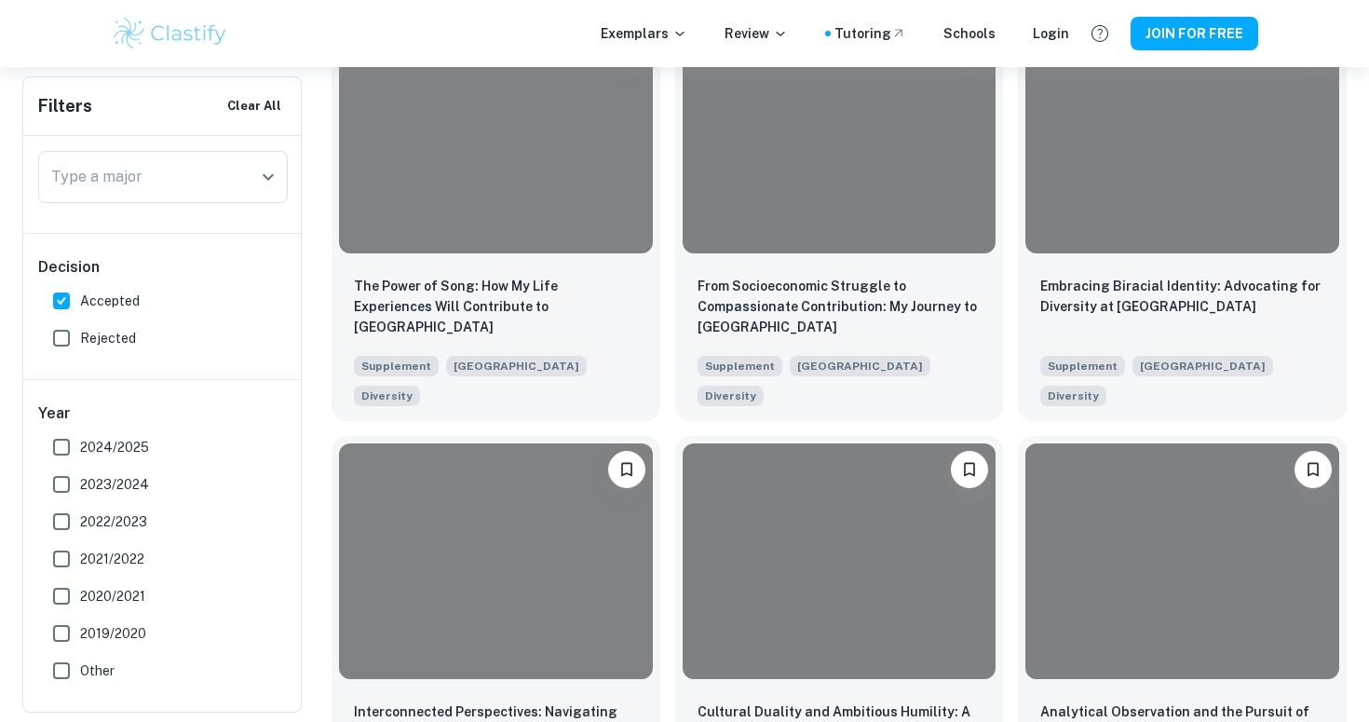
scroll to position [1379, 0]
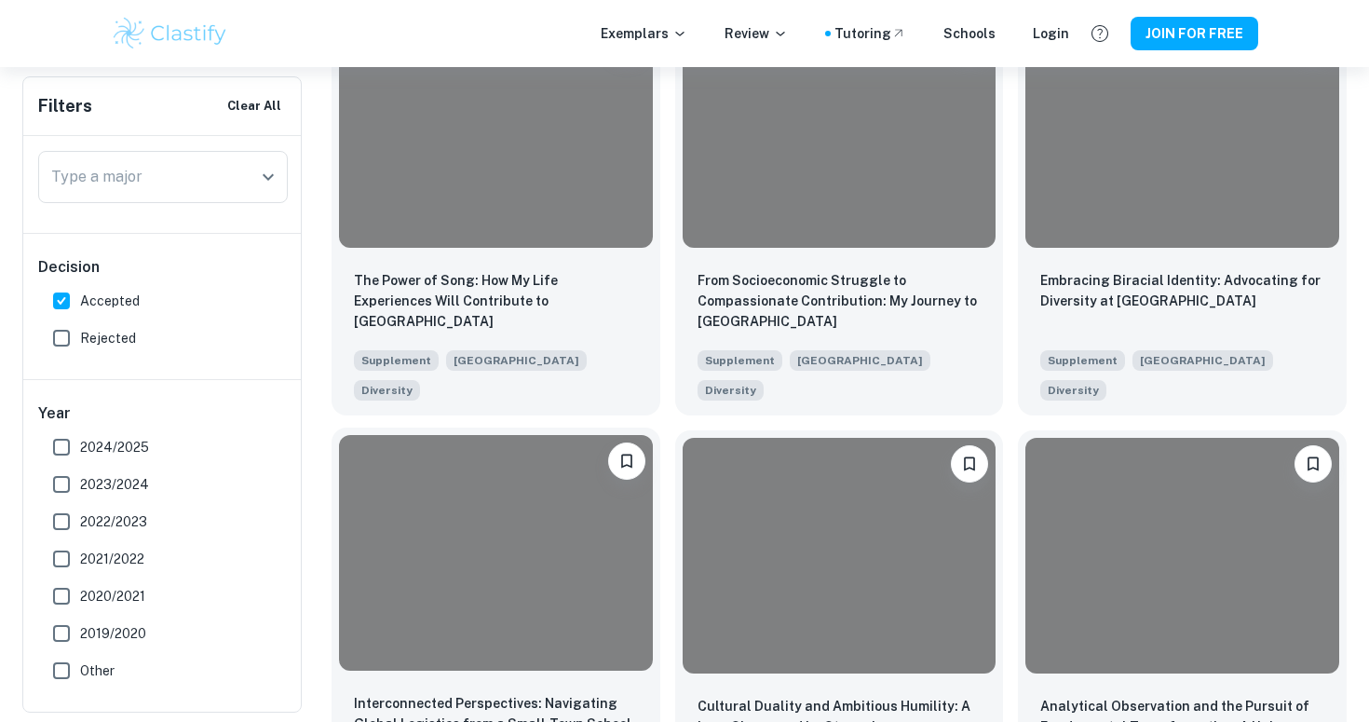
click at [550, 493] on div at bounding box center [496, 552] width 314 height 235
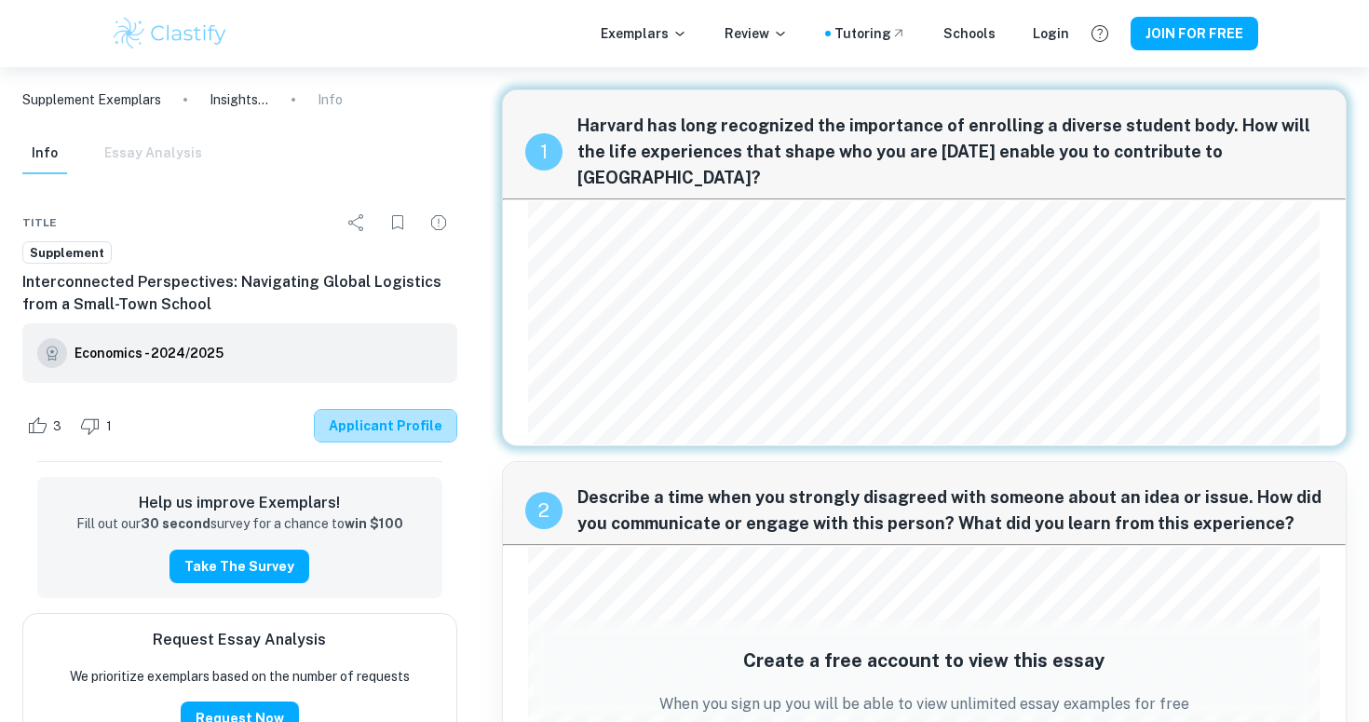
click at [397, 430] on link "Applicant Profile" at bounding box center [385, 426] width 143 height 34
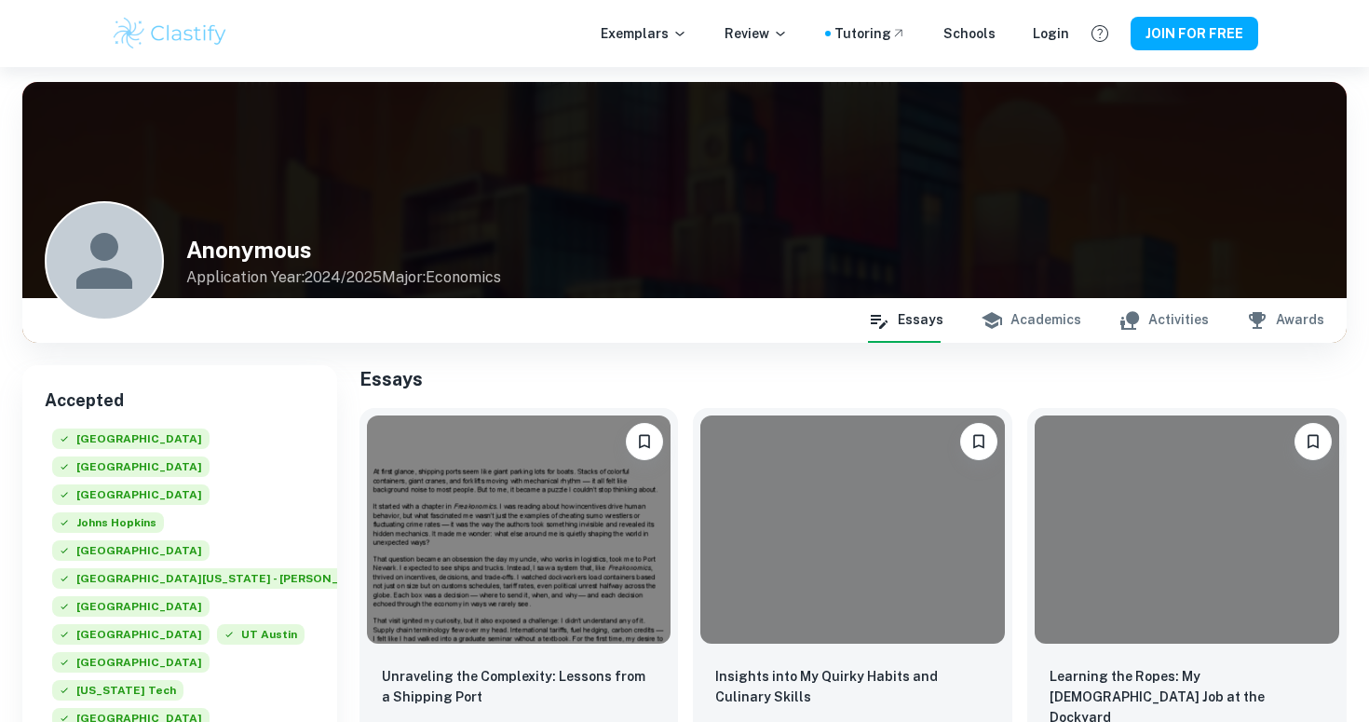
scroll to position [88, 0]
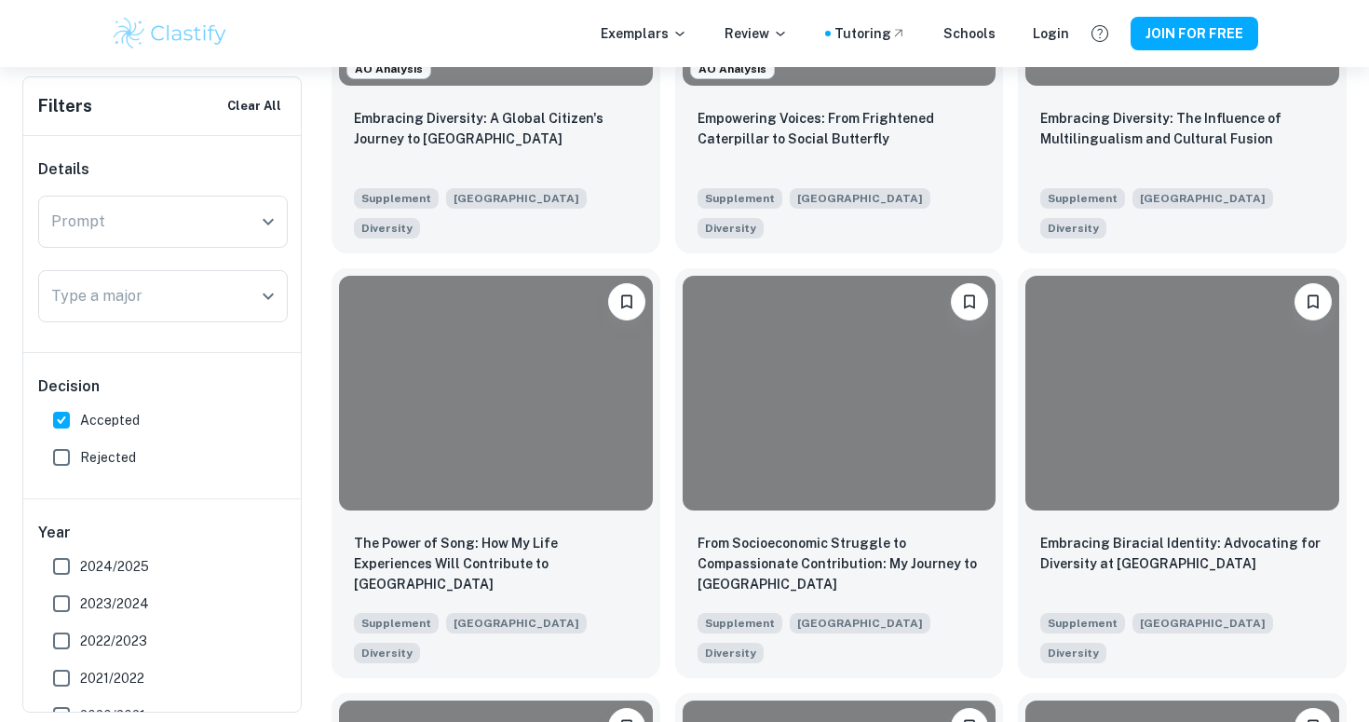
scroll to position [1379, 0]
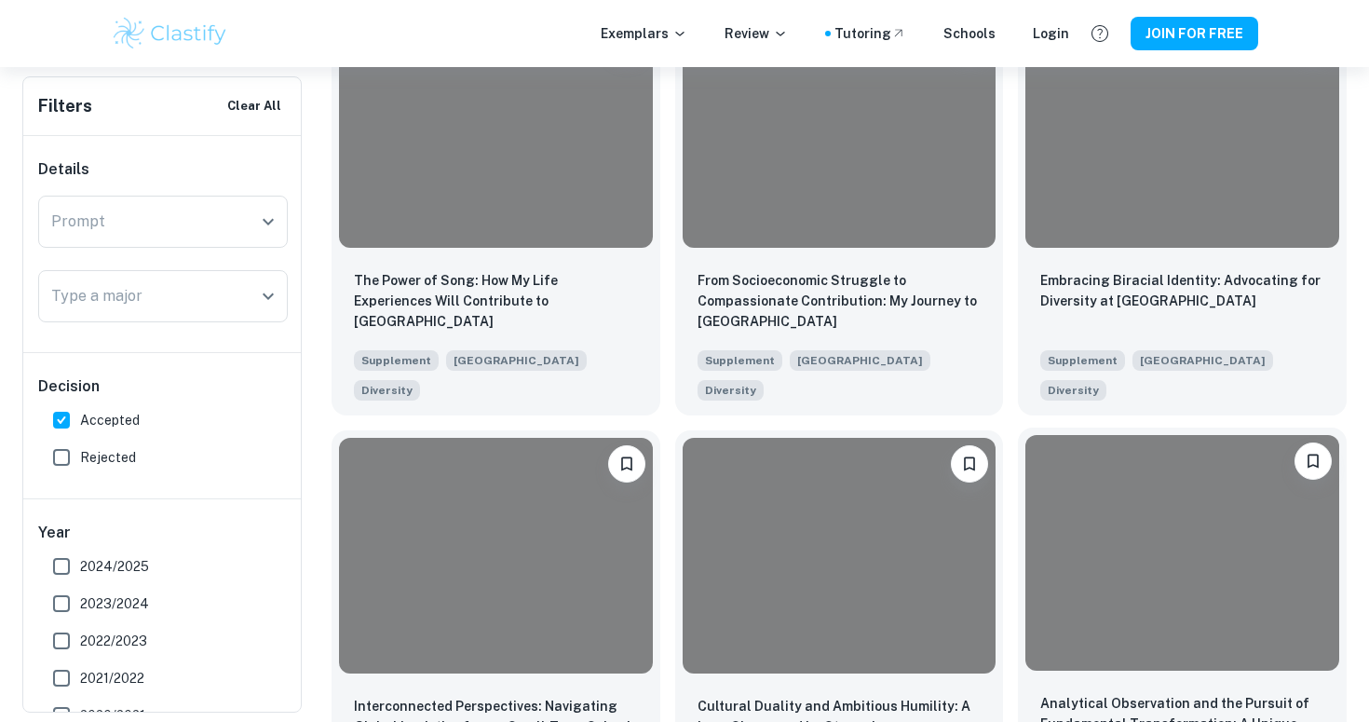
click at [1164, 493] on div at bounding box center [1182, 552] width 314 height 235
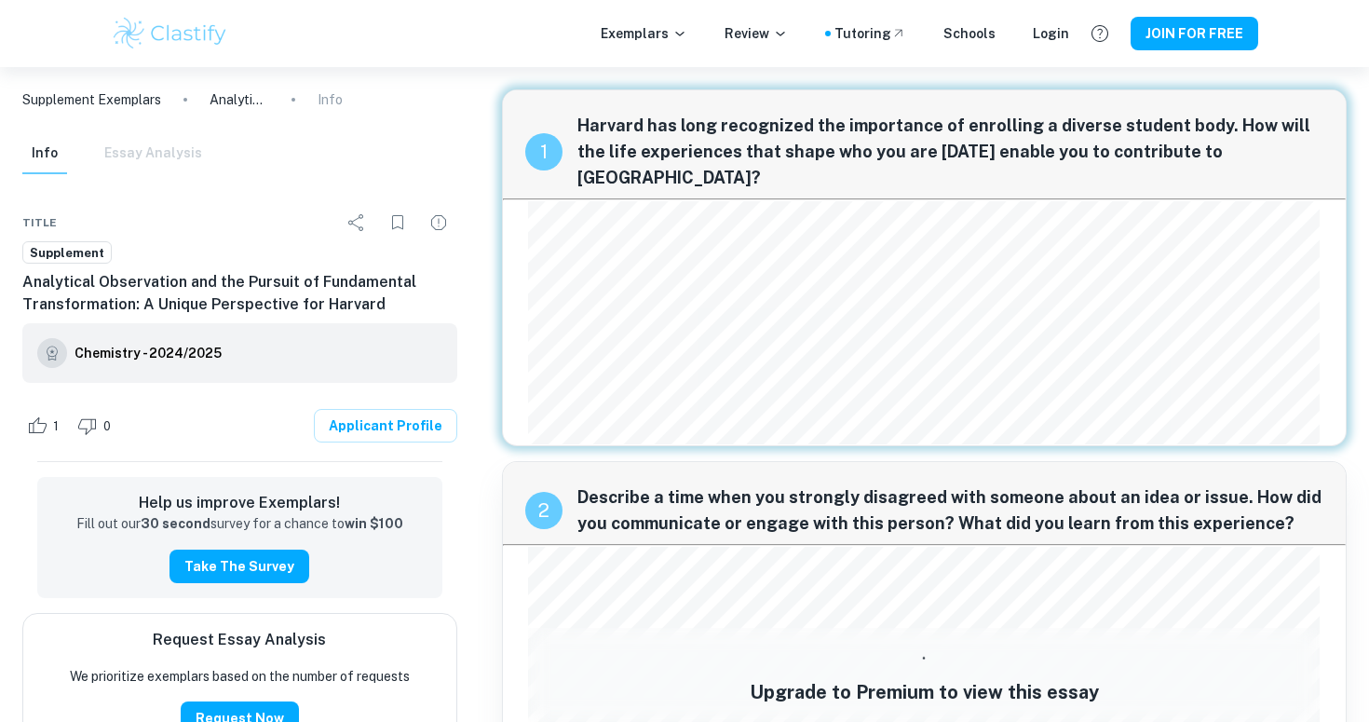
drag, startPoint x: 1244, startPoint y: 155, endPoint x: 1216, endPoint y: 137, distance: 33.1
click at [1216, 137] on span "Harvard has long recognized the importance of enrolling a diverse student body.…" at bounding box center [950, 152] width 747 height 78
